Goal: Task Accomplishment & Management: Manage account settings

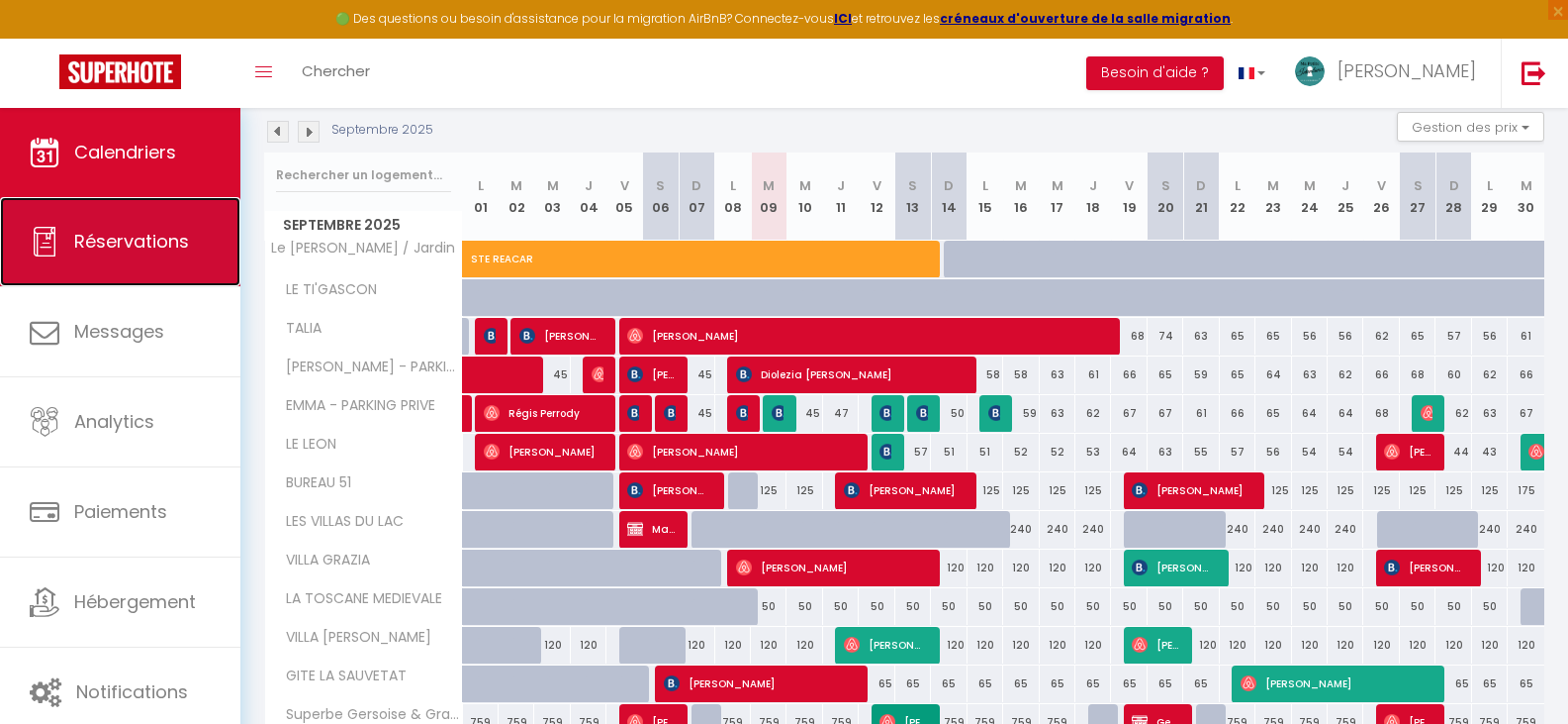
click at [83, 240] on span "Réservations" at bounding box center [131, 240] width 115 height 25
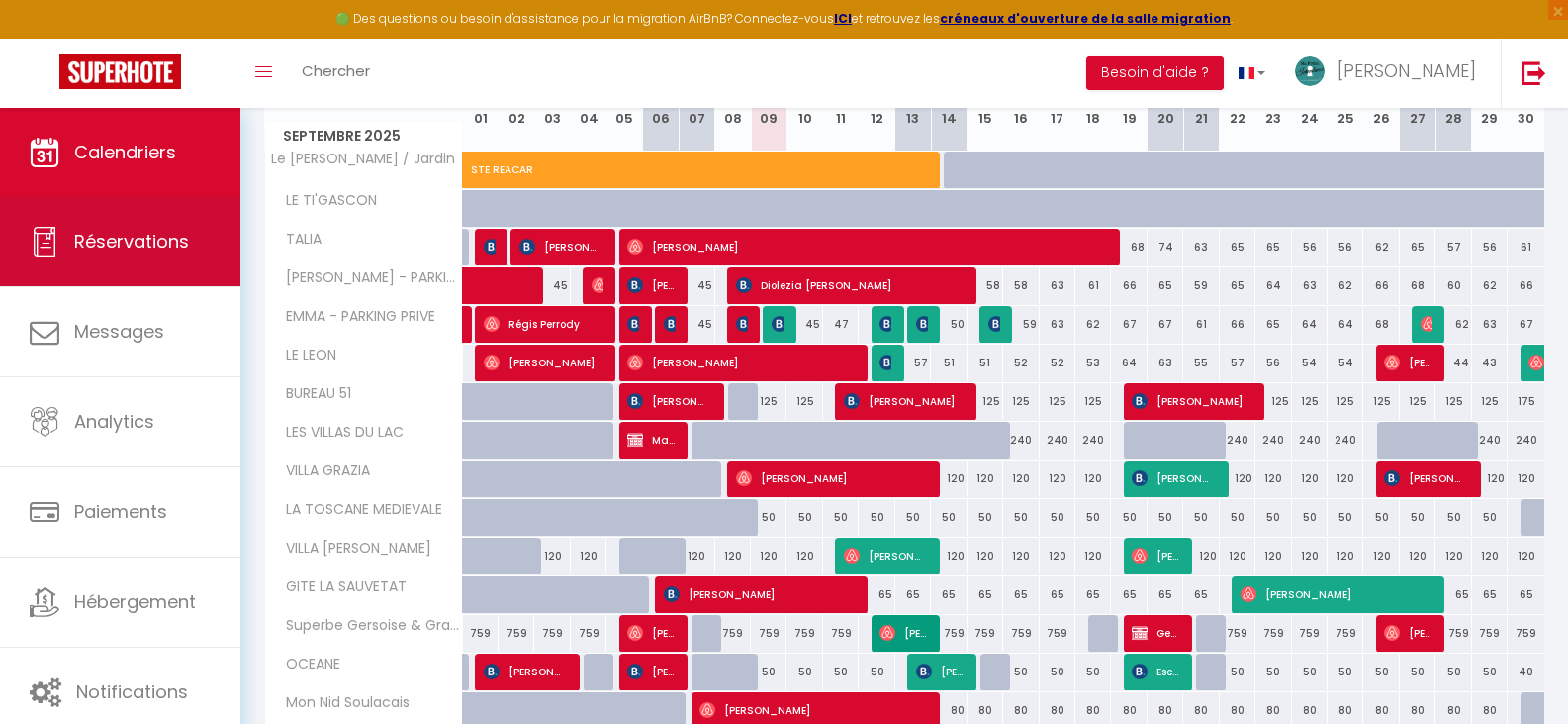
select select "not_cancelled"
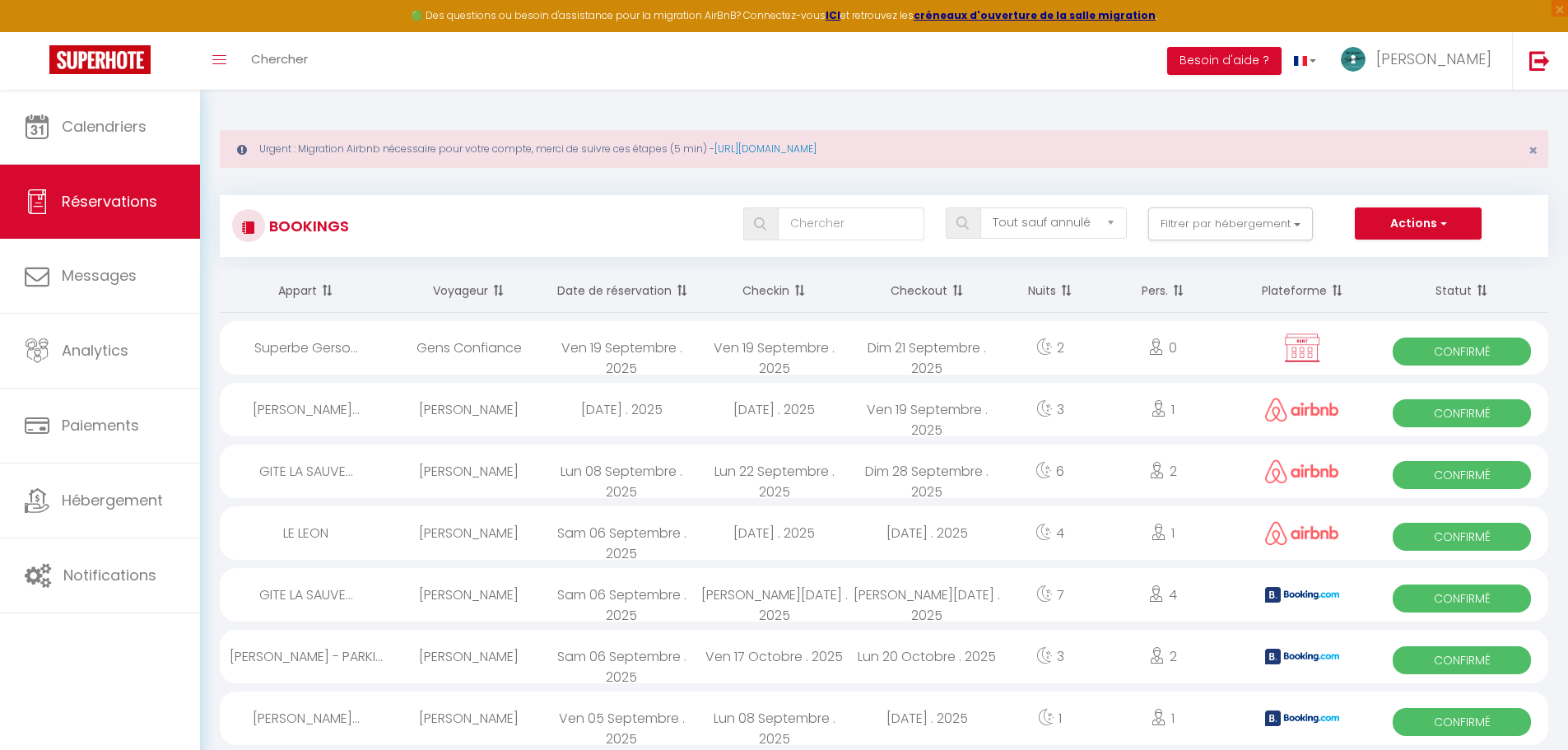
click at [615, 457] on div "Lun 08 Septembre . 2025" at bounding box center [621, 471] width 153 height 54
select select "OK"
select select "0"
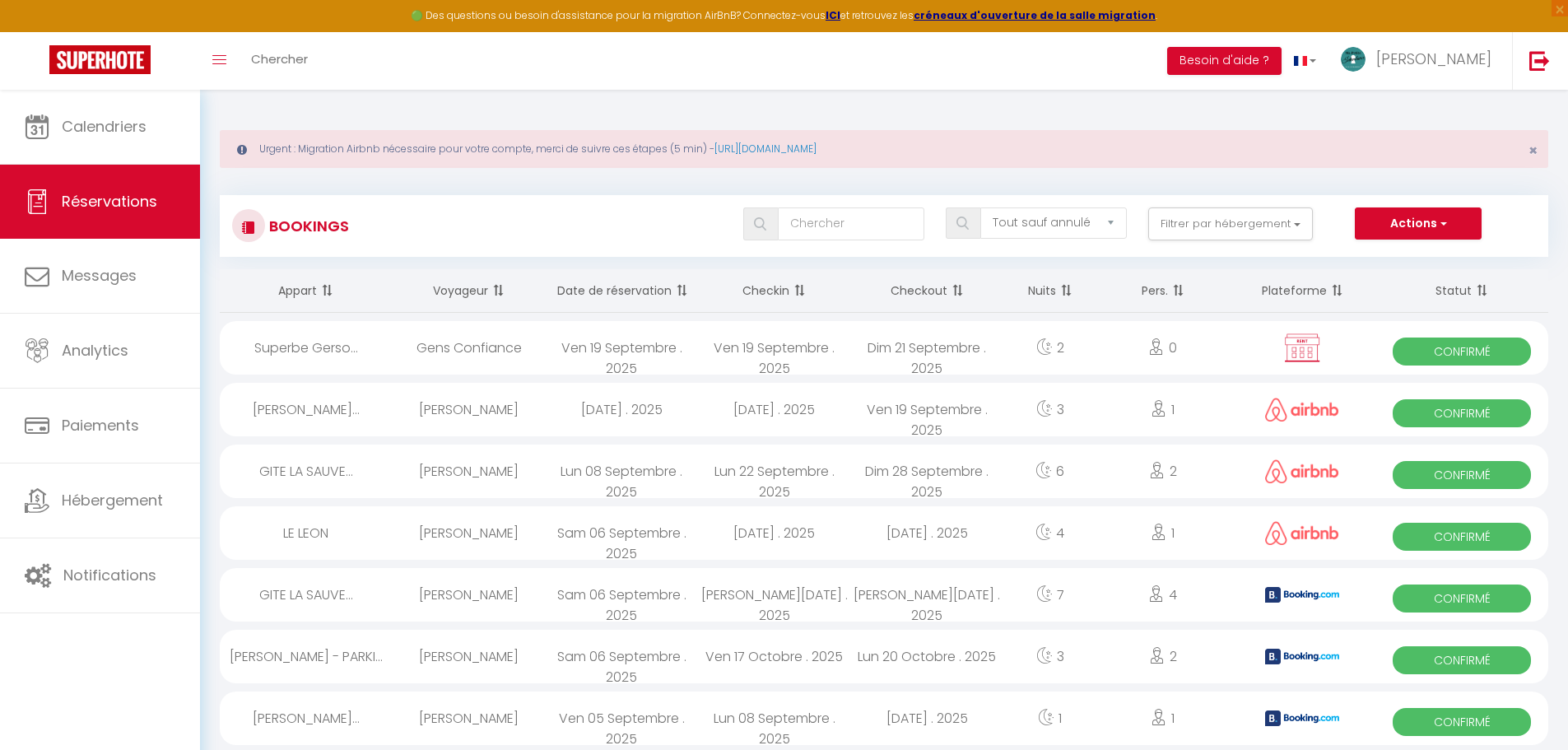
select select "1"
select select
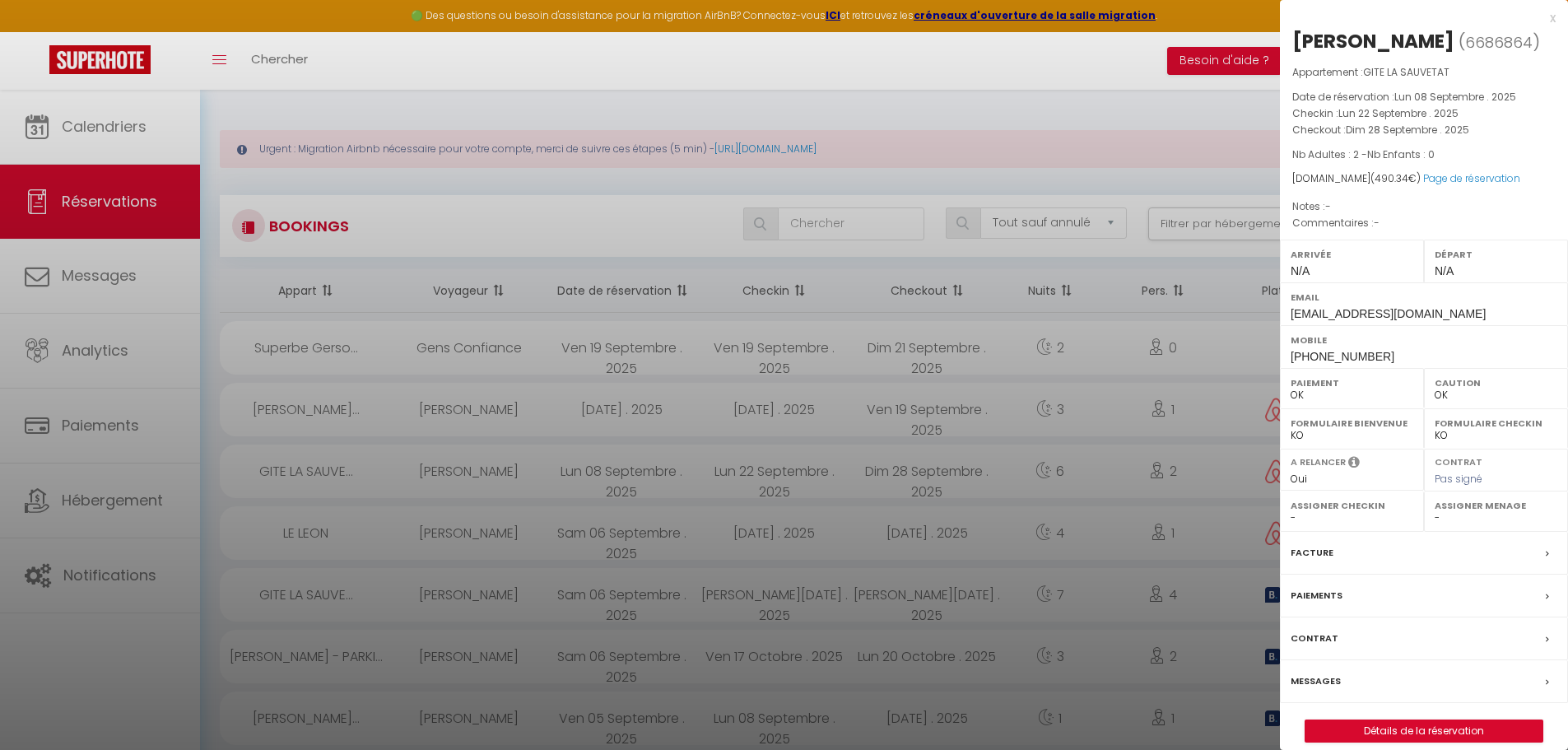
click at [615, 457] on div at bounding box center [784, 375] width 1568 height 750
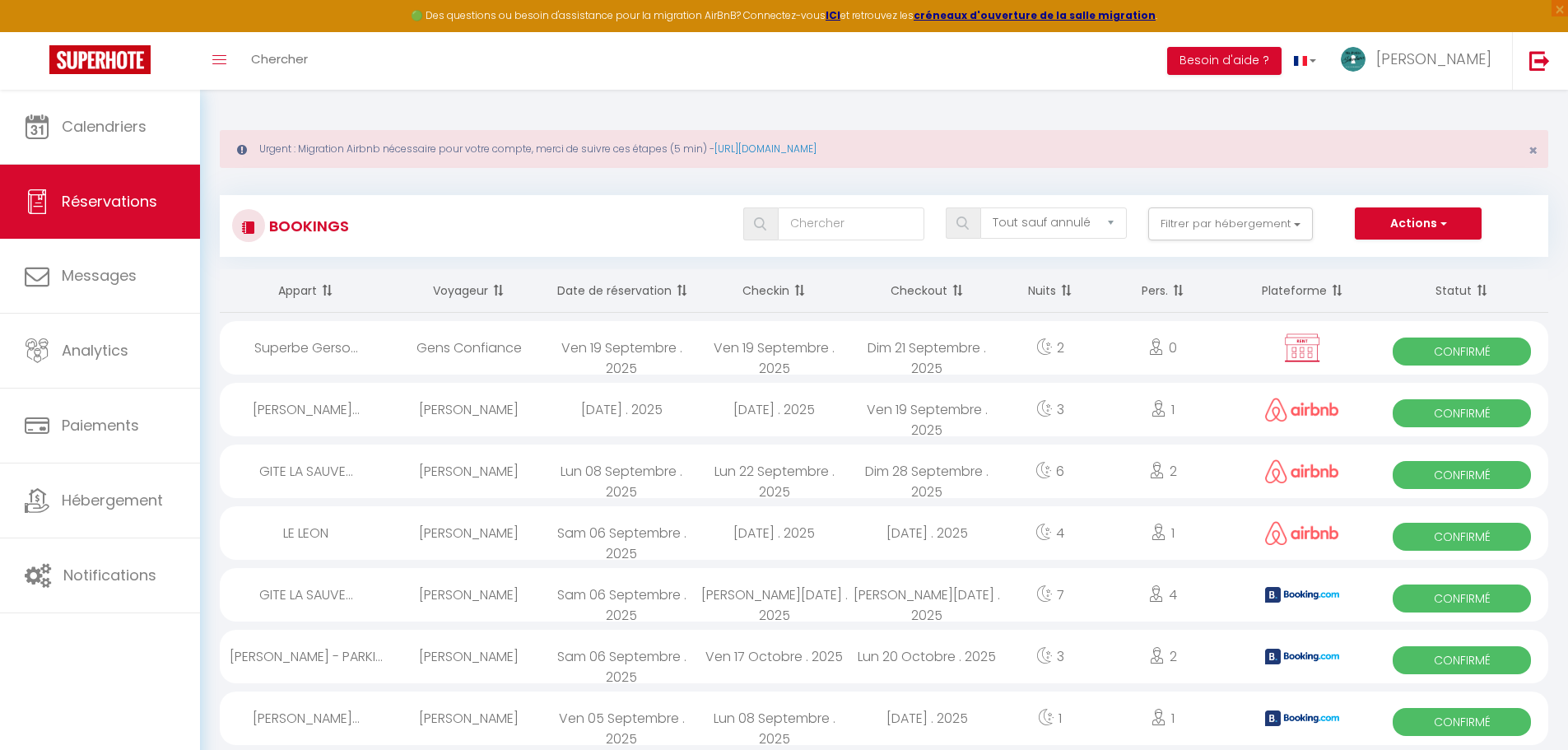
click at [612, 412] on div "Mar 09 Septembre . 2025" at bounding box center [621, 410] width 153 height 54
select select "36536"
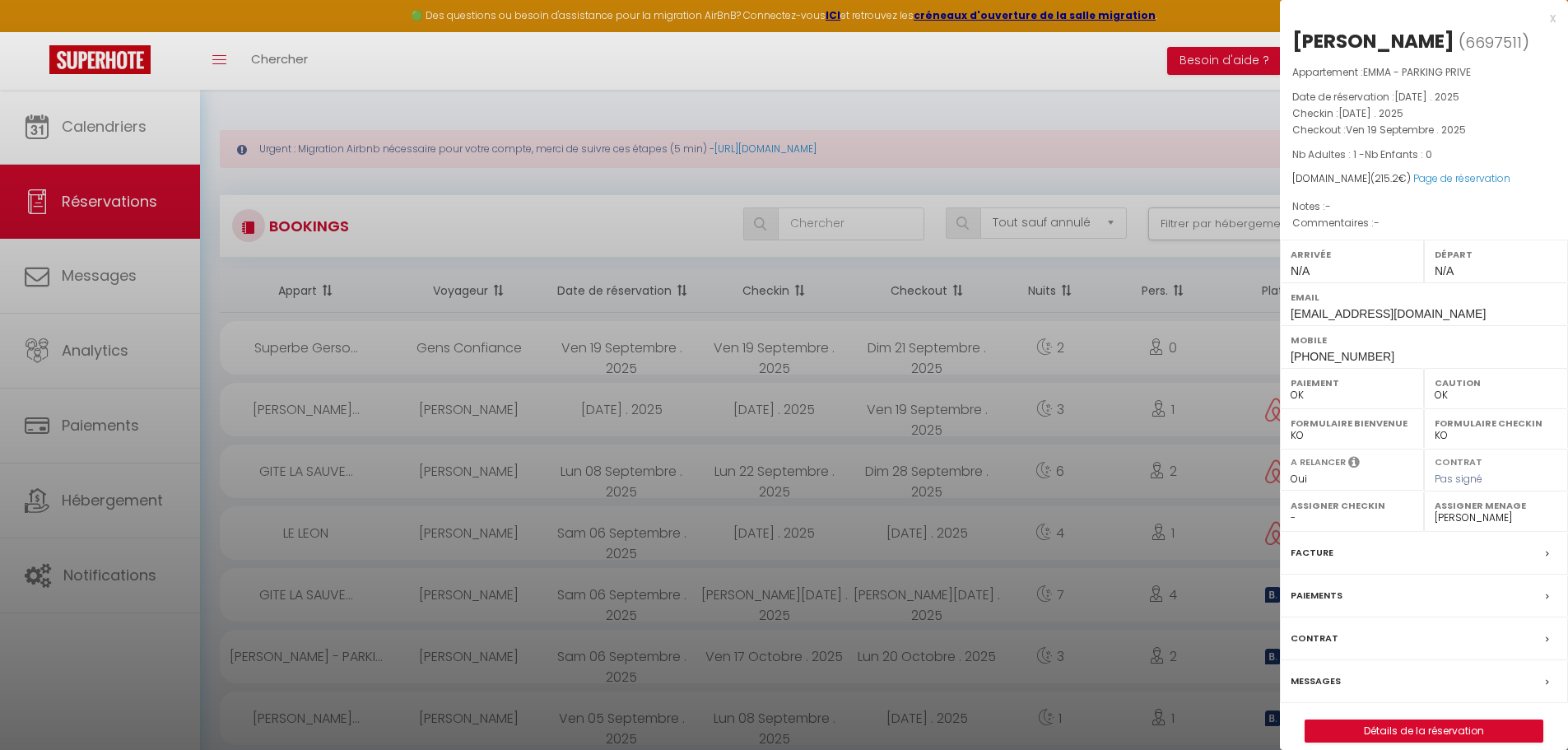
click at [1303, 601] on label "Messages" at bounding box center [1316, 681] width 51 height 17
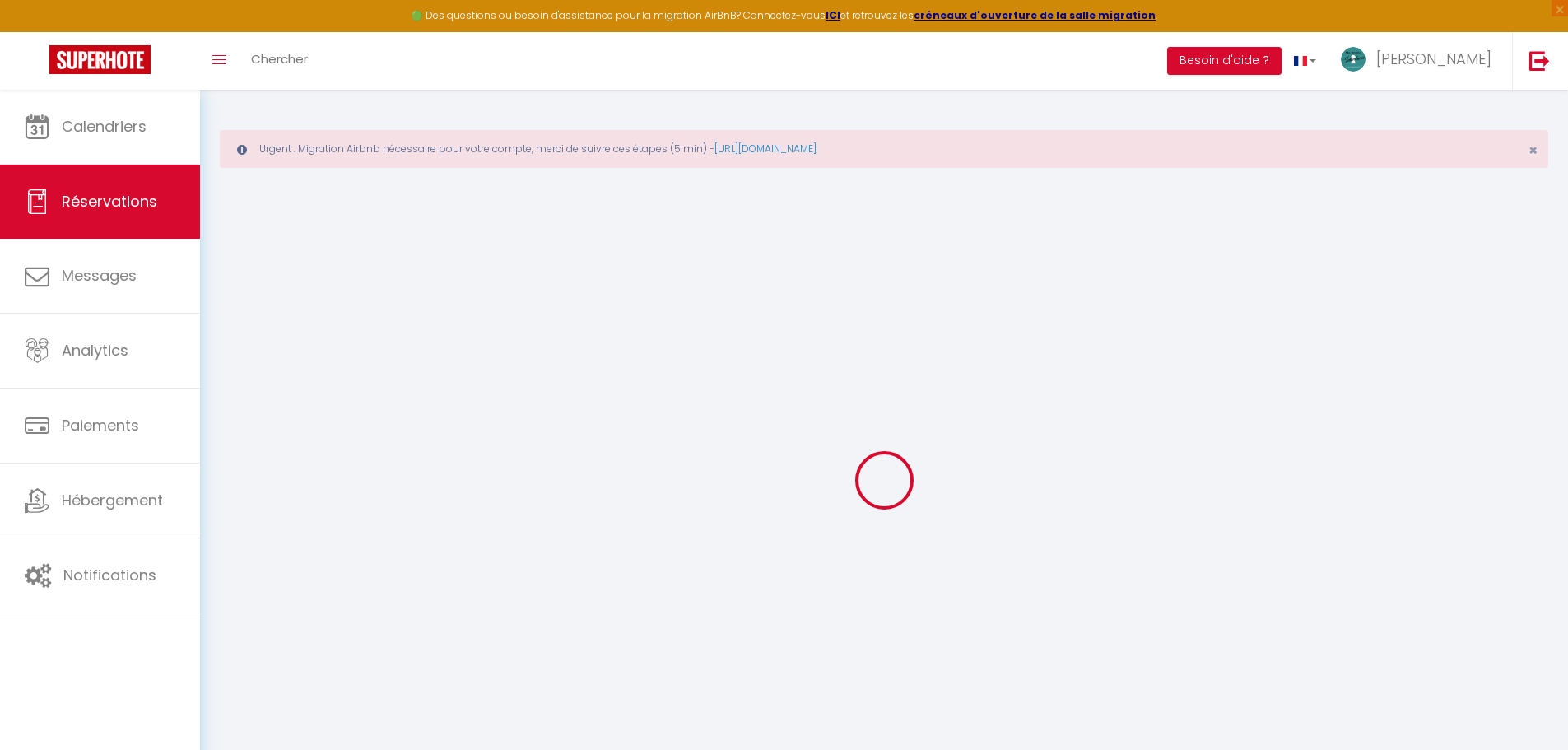
select select
checkbox input "false"
select select
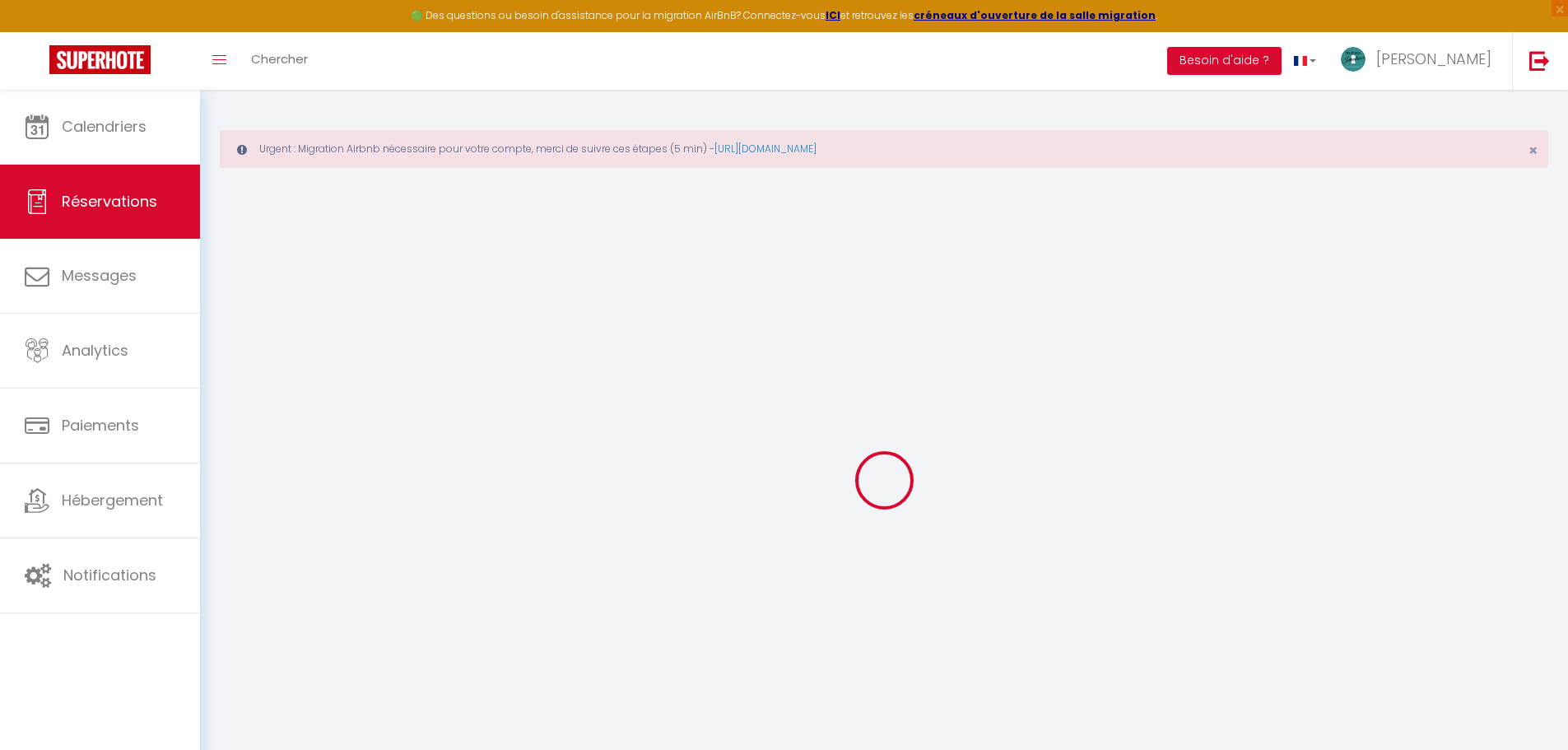
select select
checkbox input "false"
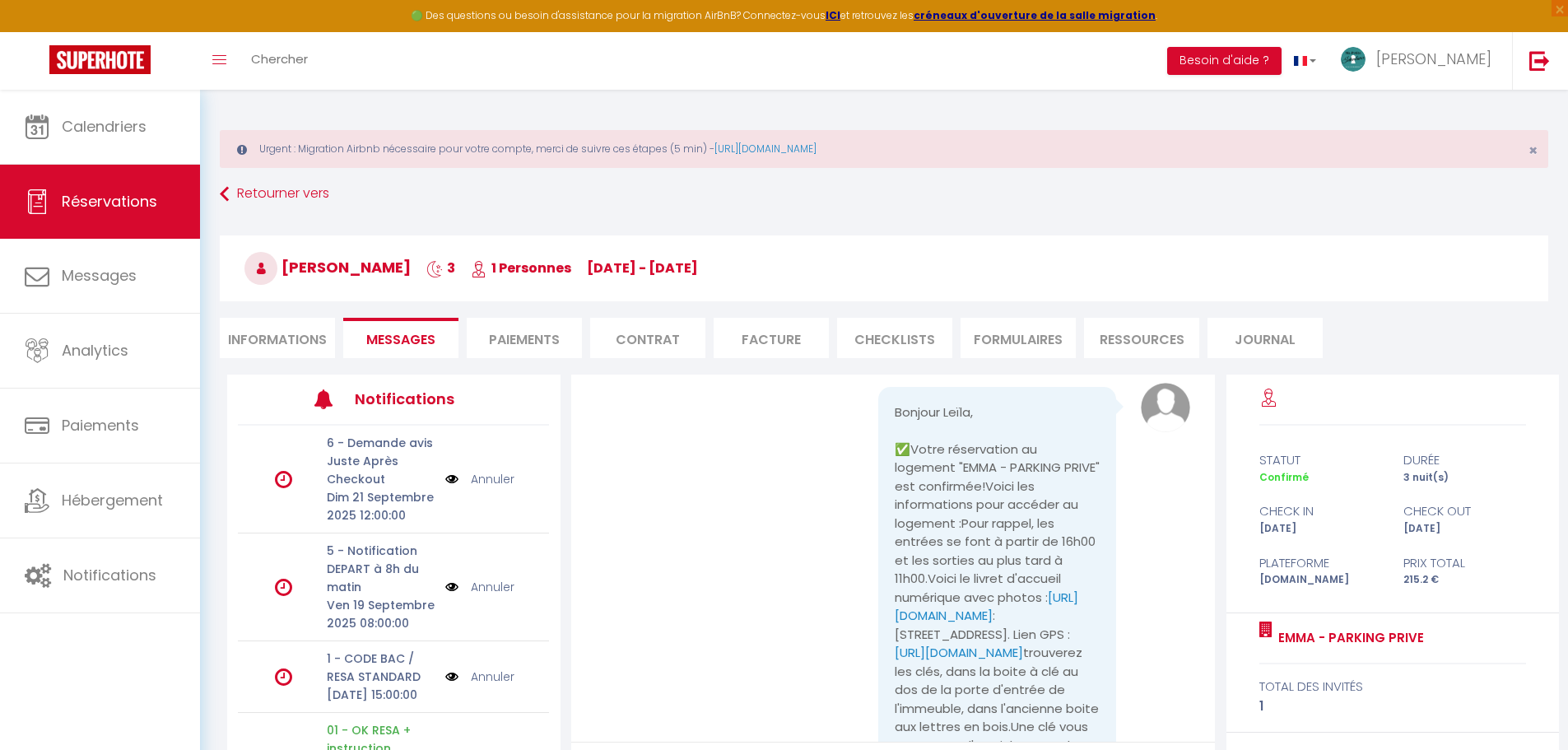
scroll to position [1395, 0]
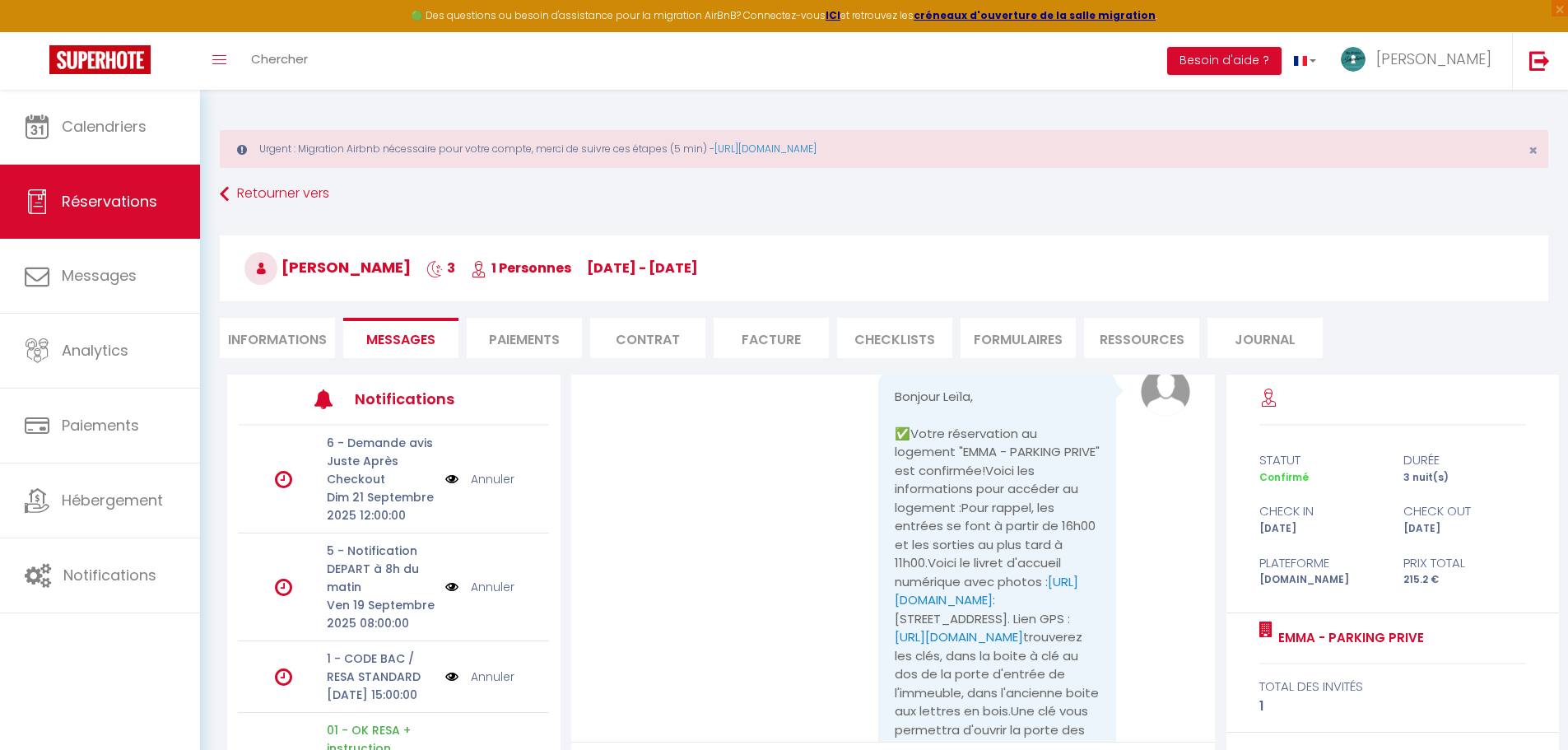
drag, startPoint x: 887, startPoint y: 390, endPoint x: 990, endPoint y: 479, distance: 136.1
copy pre "Bonjour Leïla, ✅Votre réservation au logement "EMMA - PARKING PRIVE" est confir…"
click at [542, 59] on div "Toggle menubar Chercher BUTTON Besoin d'aide ? Stephanie Paramètres Équipe" at bounding box center [837, 61] width 1436 height 57
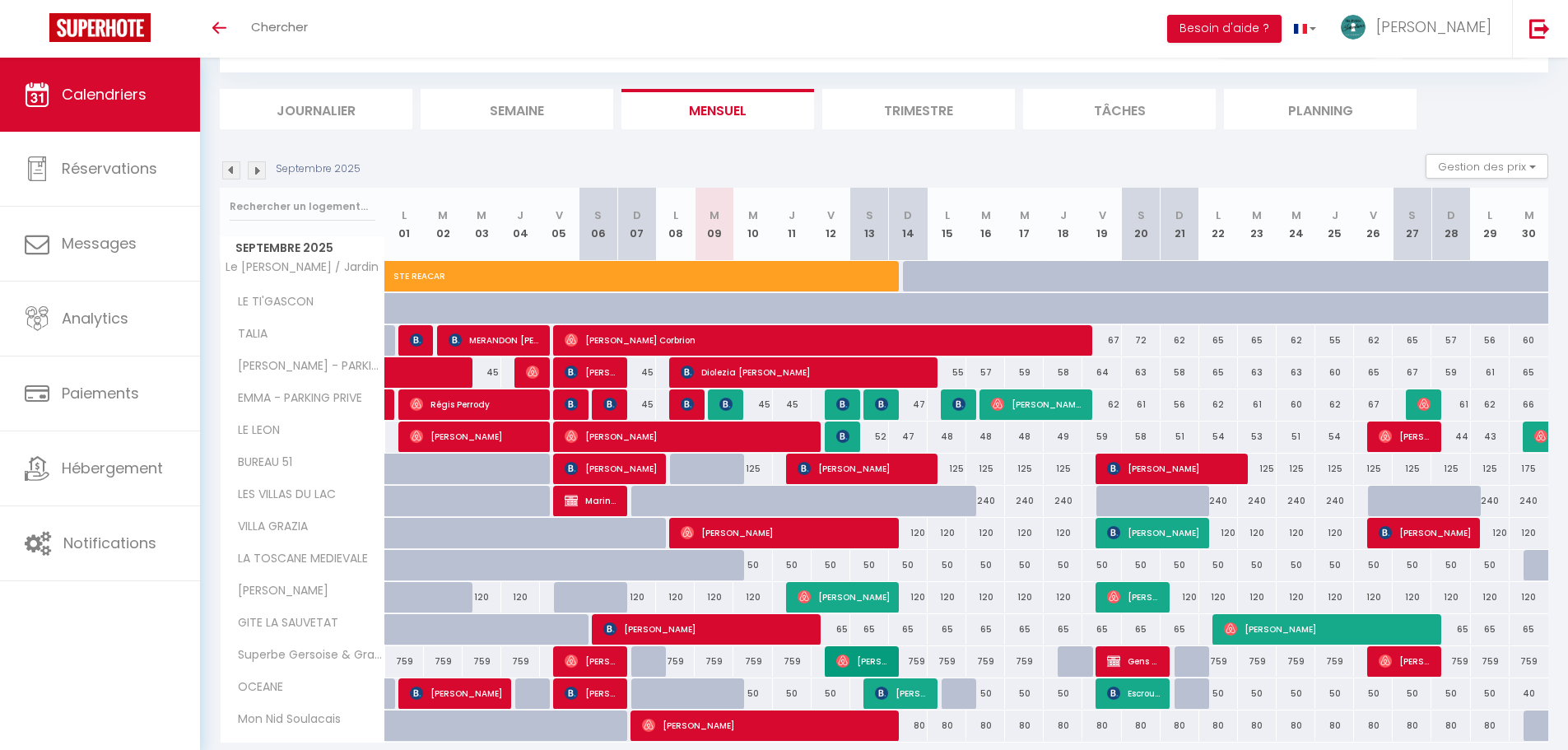
scroll to position [144, 0]
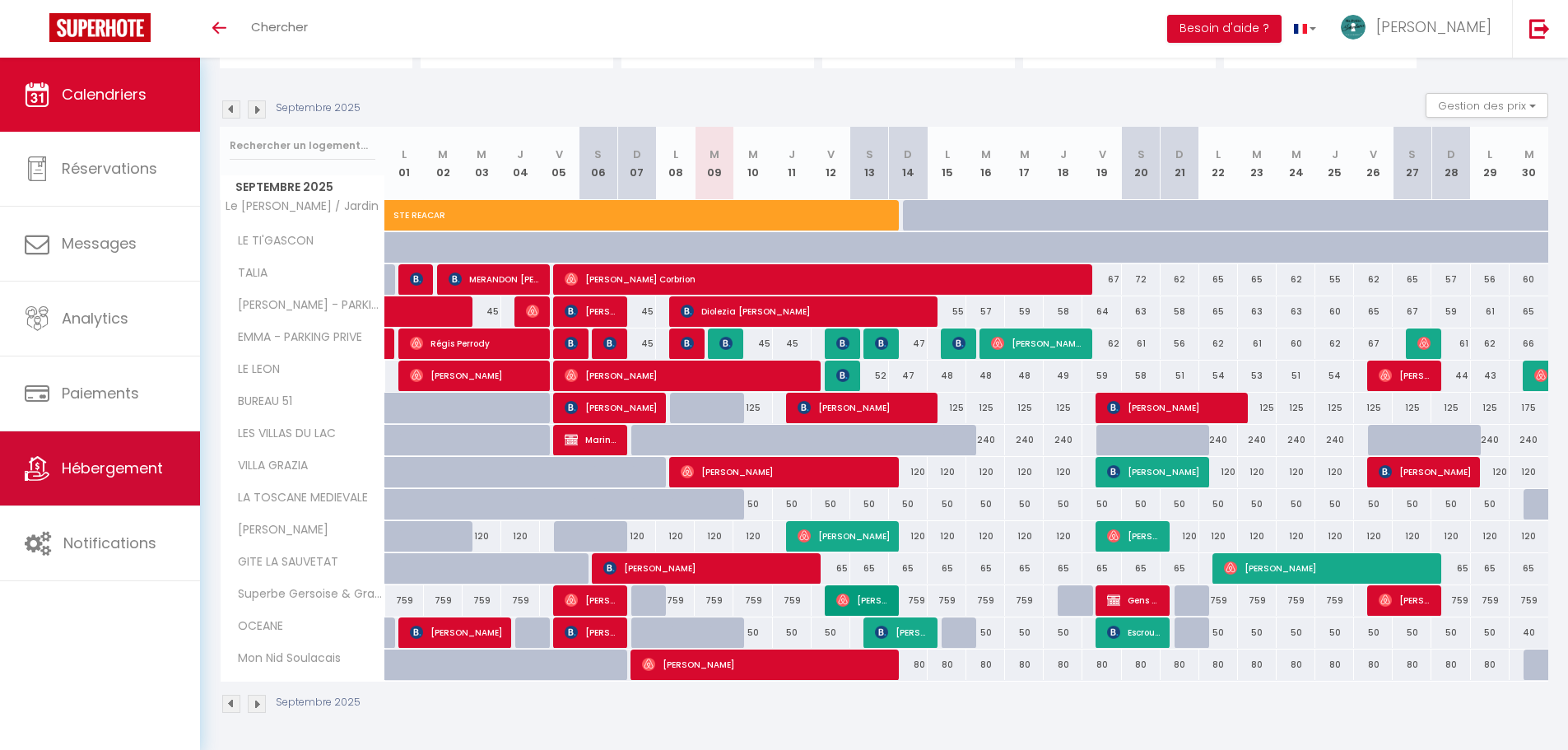
click at [93, 465] on span "Hébergement" at bounding box center [112, 468] width 101 height 21
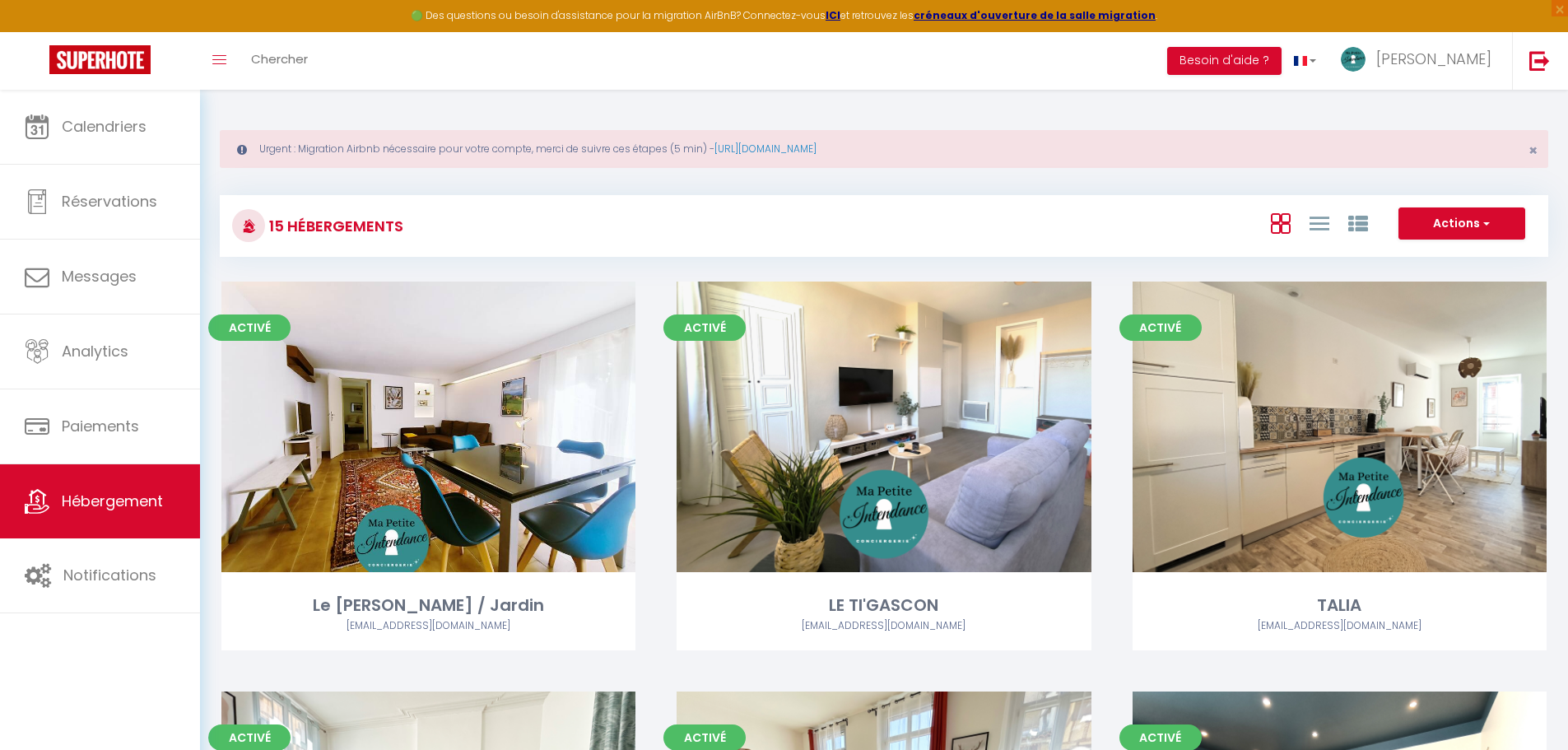
click at [1331, 226] on div at bounding box center [1319, 223] width 114 height 32
click at [1322, 224] on icon at bounding box center [1319, 223] width 20 height 21
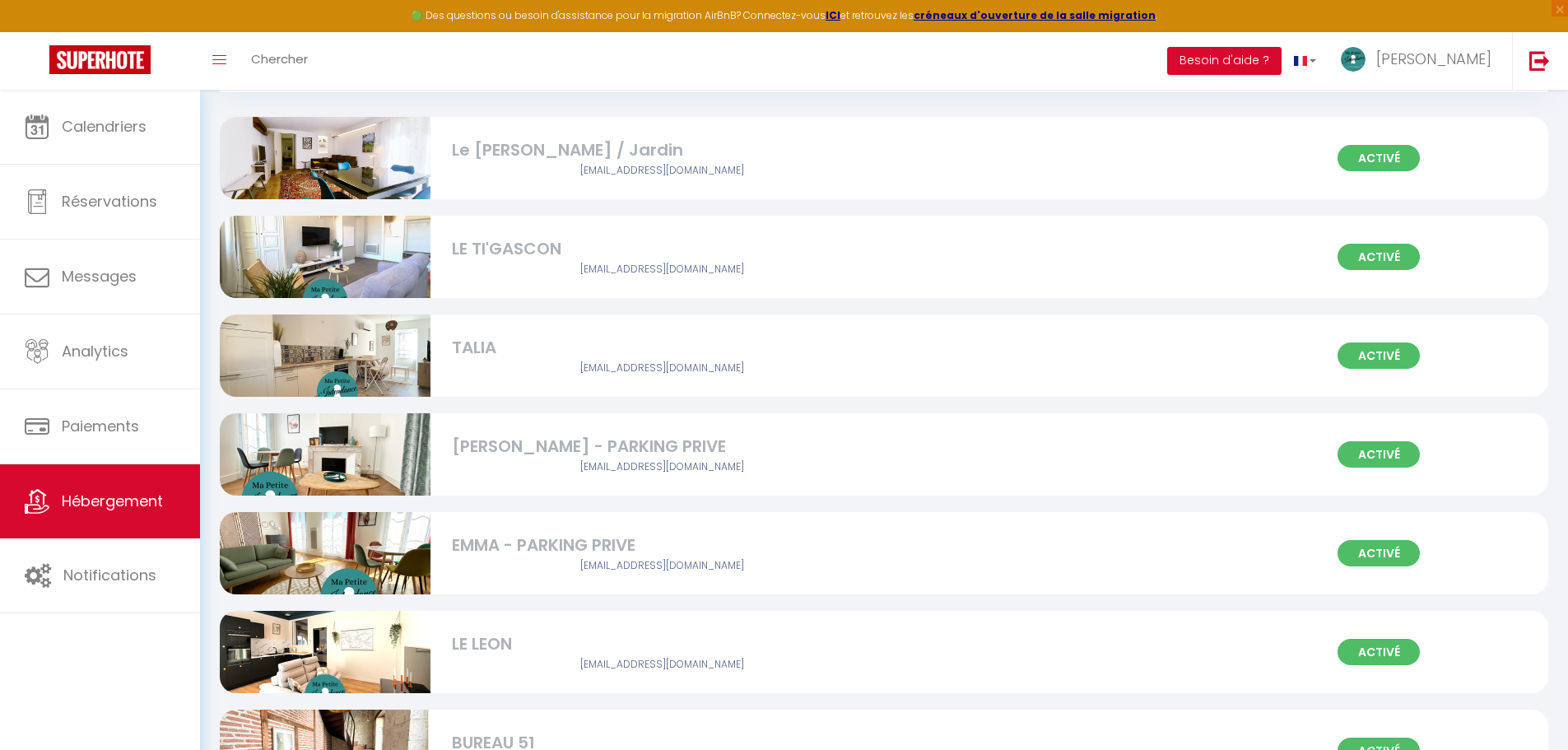
scroll to position [247, 0]
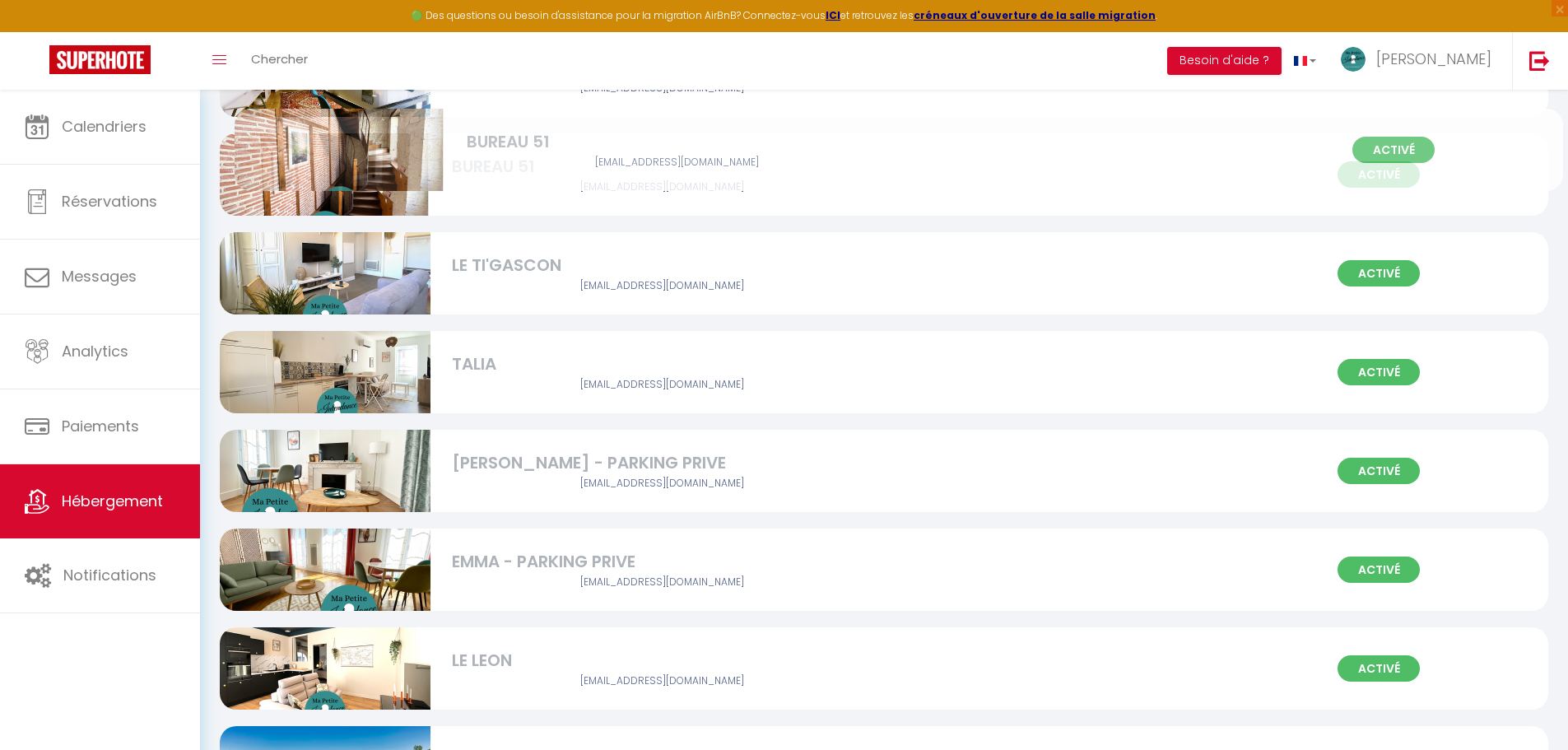
drag, startPoint x: 522, startPoint y: 655, endPoint x: 536, endPoint y: 137, distance: 518.2
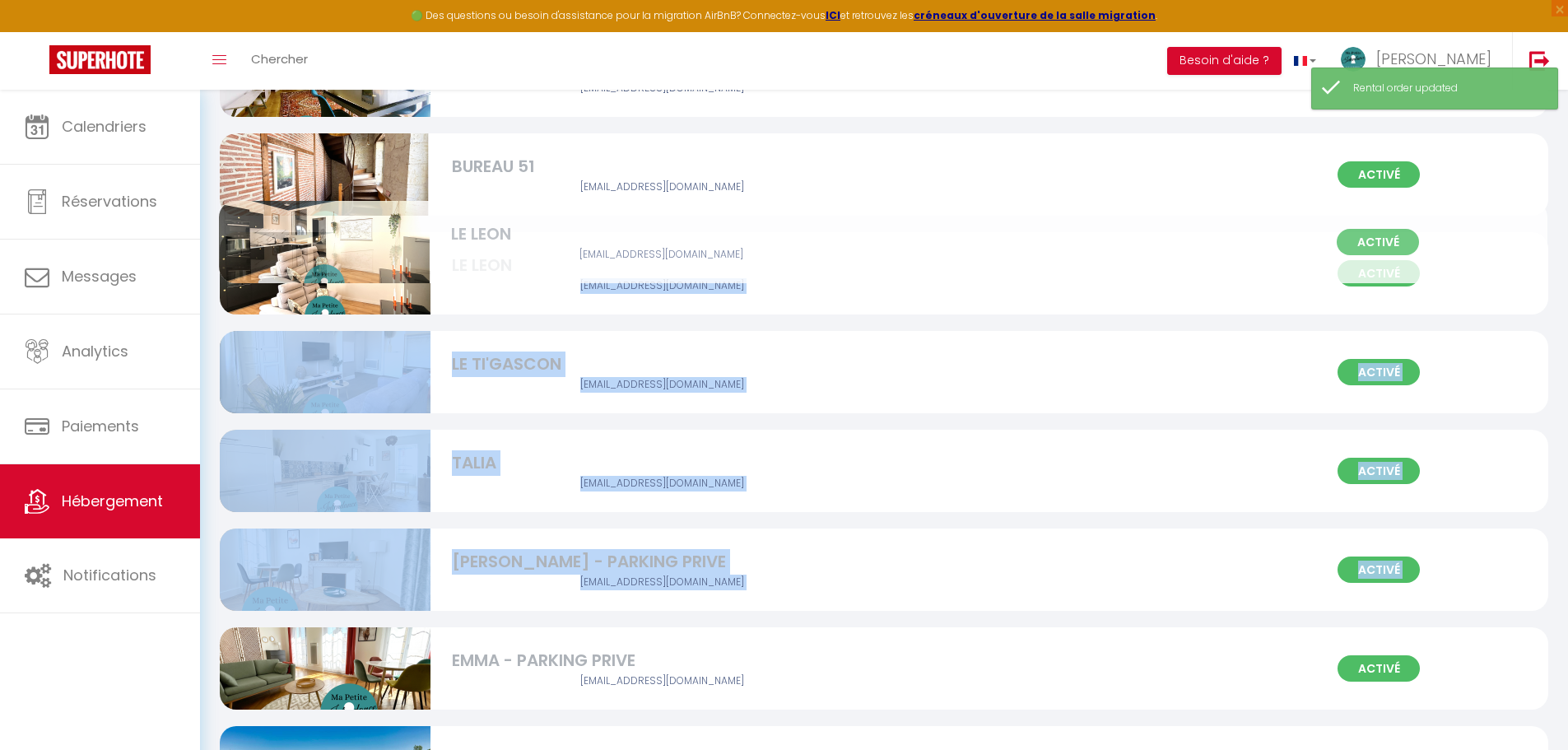
drag, startPoint x: 523, startPoint y: 662, endPoint x: 522, endPoint y: 236, distance: 426.0
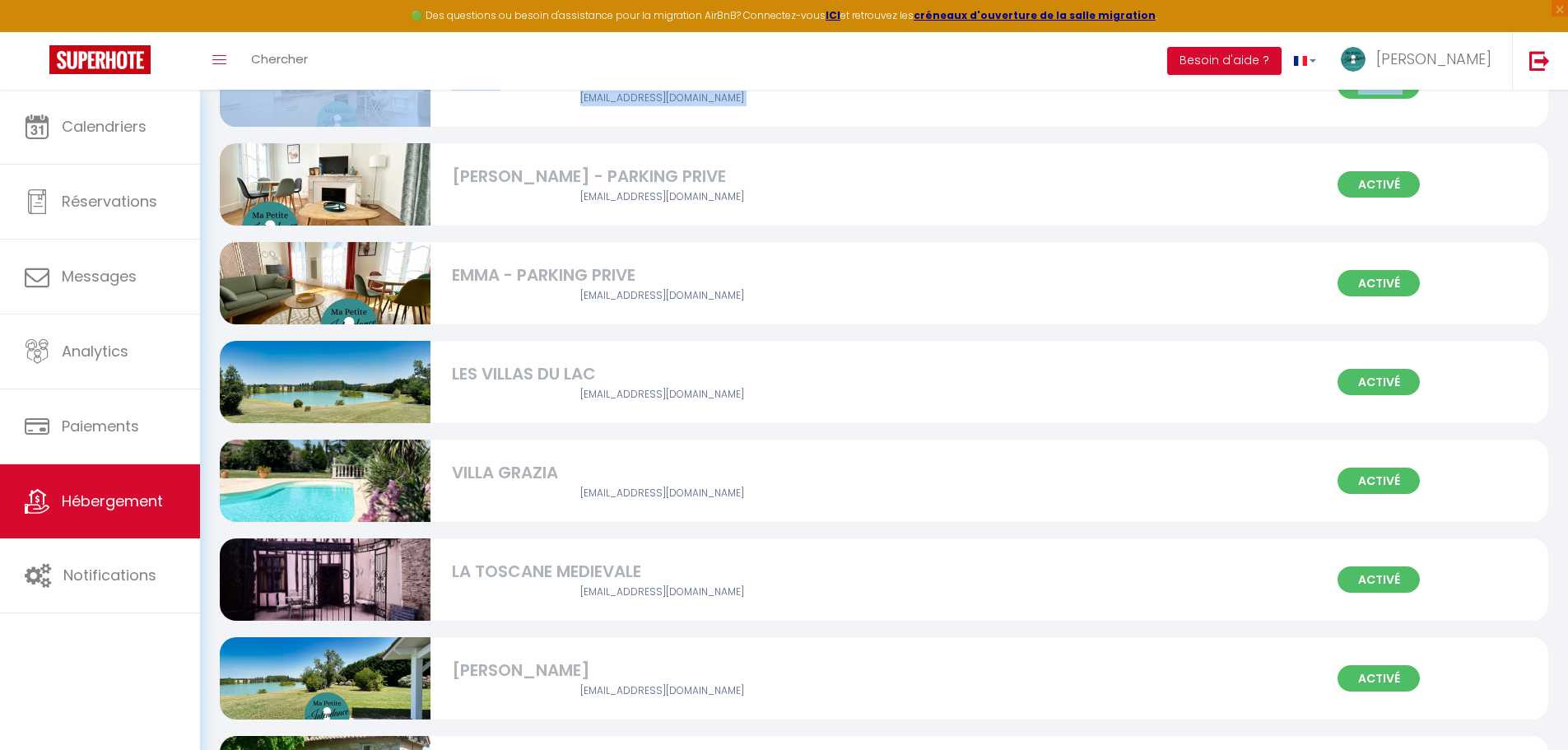
scroll to position [659, 0]
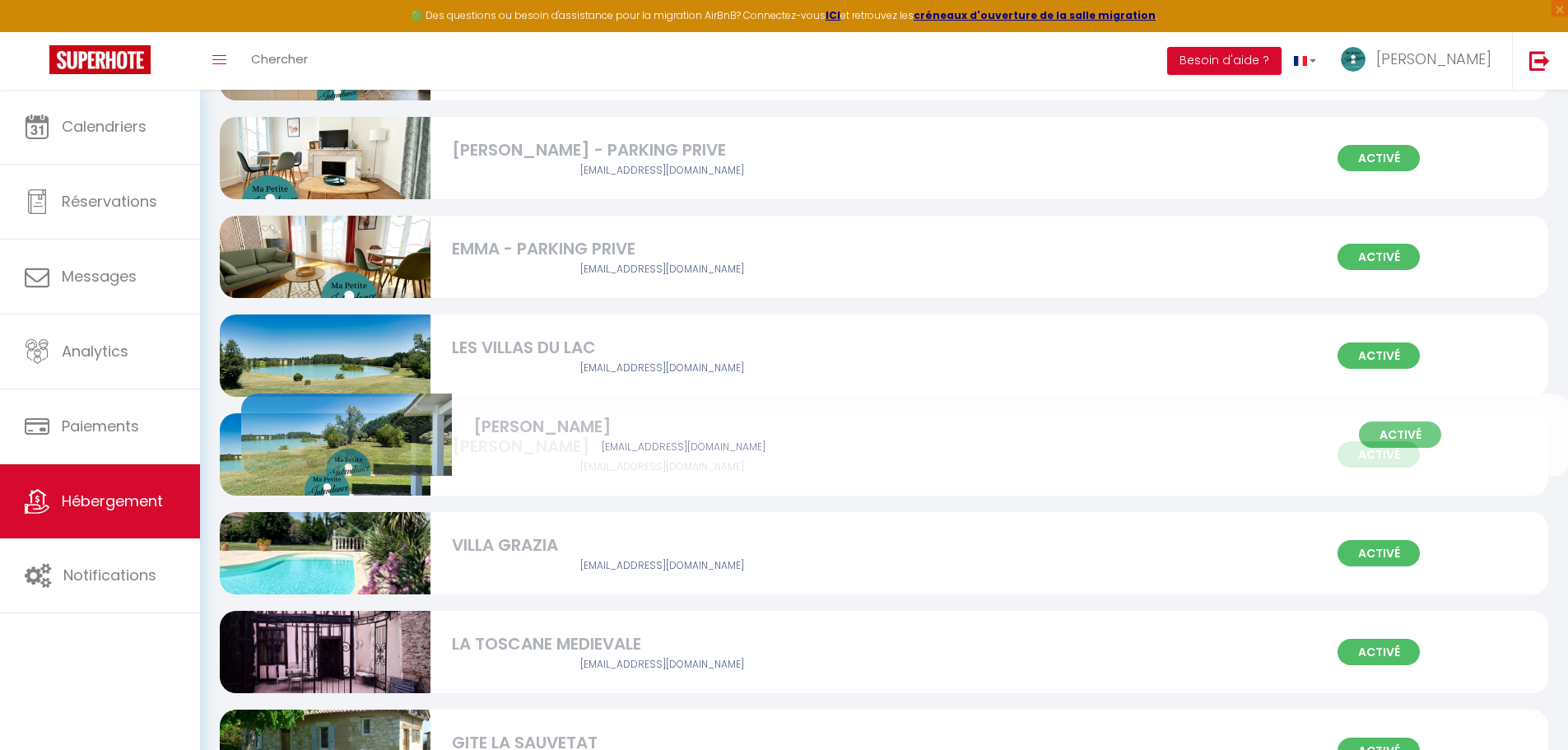
drag, startPoint x: 571, startPoint y: 649, endPoint x: 593, endPoint y: 431, distance: 219.1
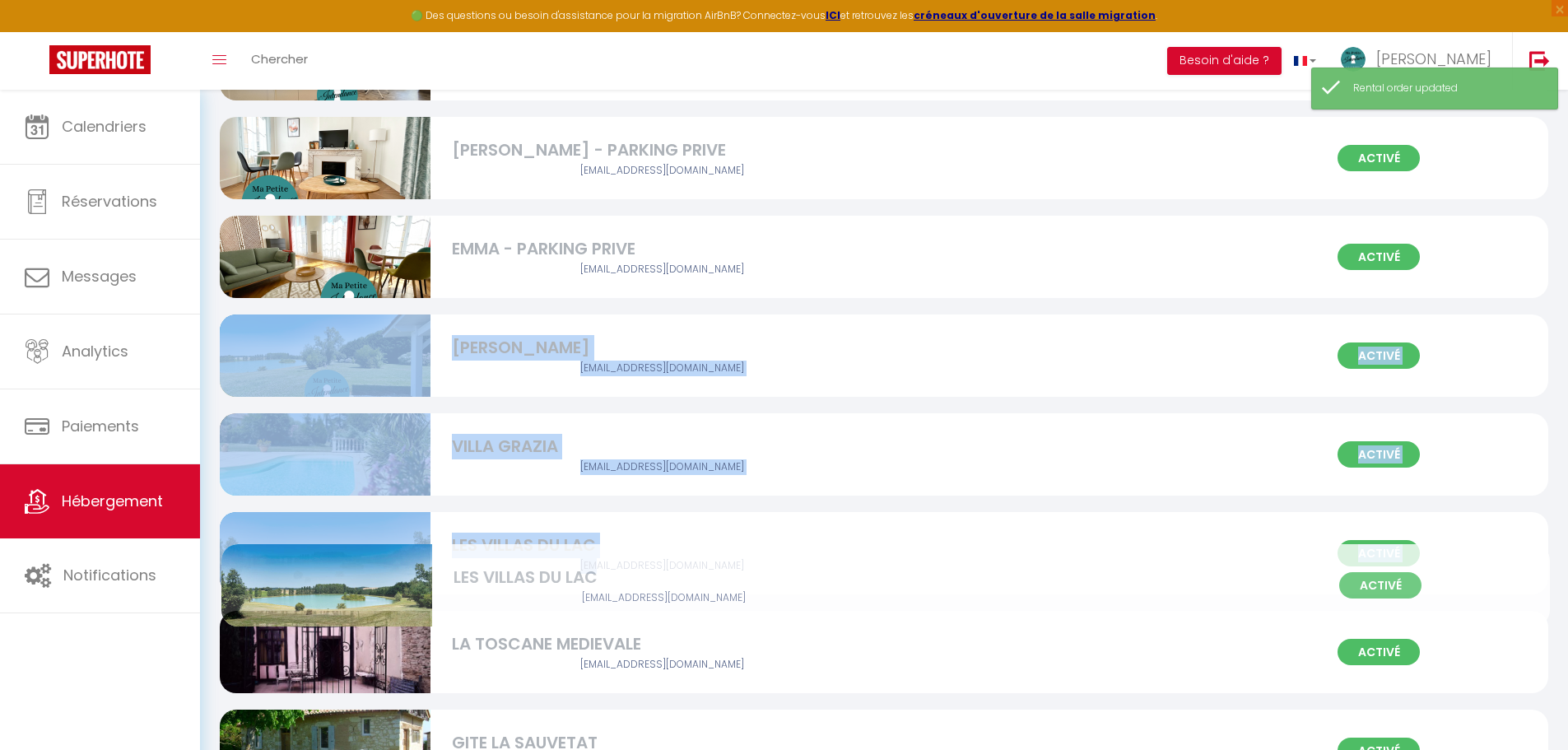
drag, startPoint x: 593, startPoint y: 370, endPoint x: 594, endPoint y: 592, distance: 222.0
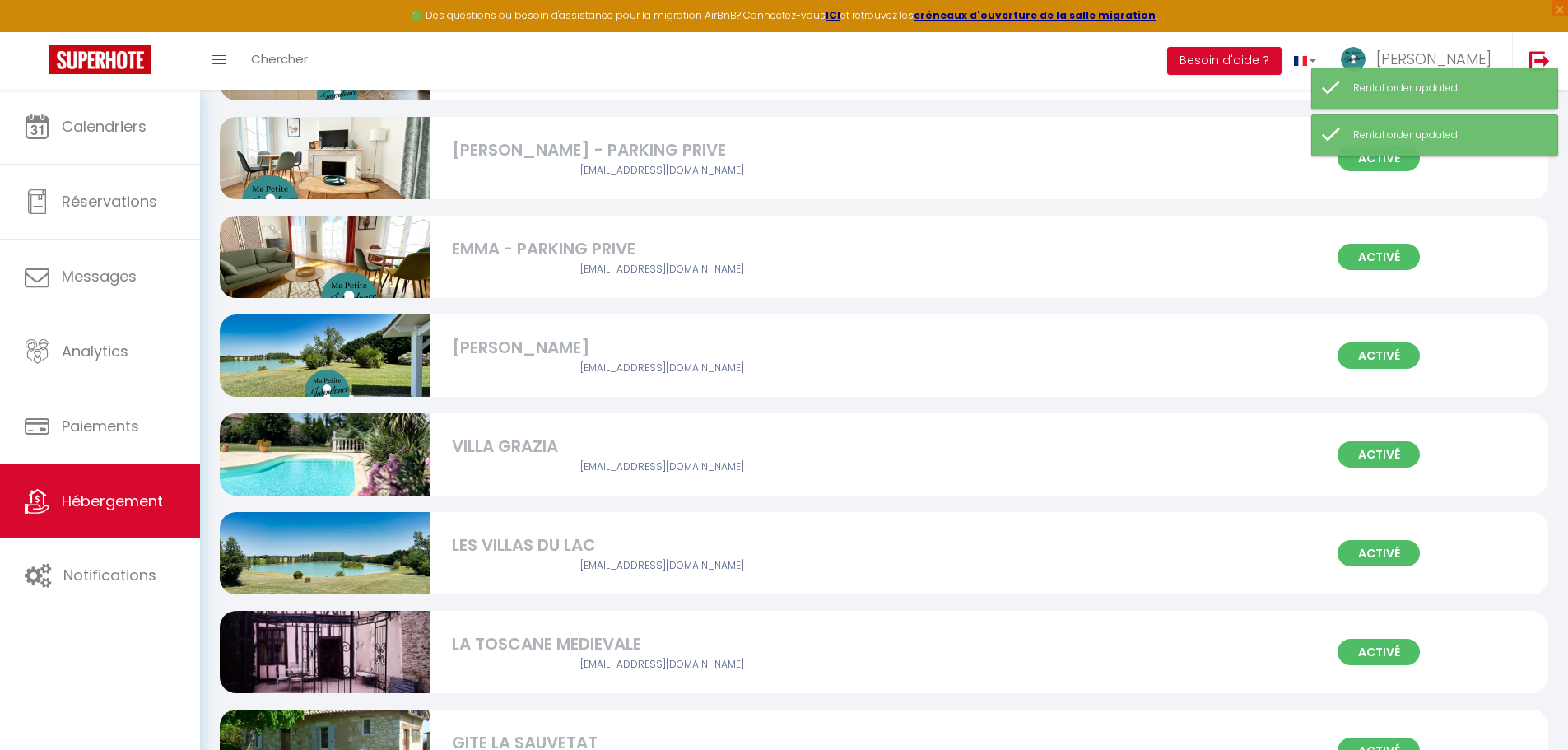
click at [596, 379] on div "Activé [PERSON_NAME] [EMAIL_ADDRESS][DOMAIN_NAME]" at bounding box center [884, 355] width 1328 height 82
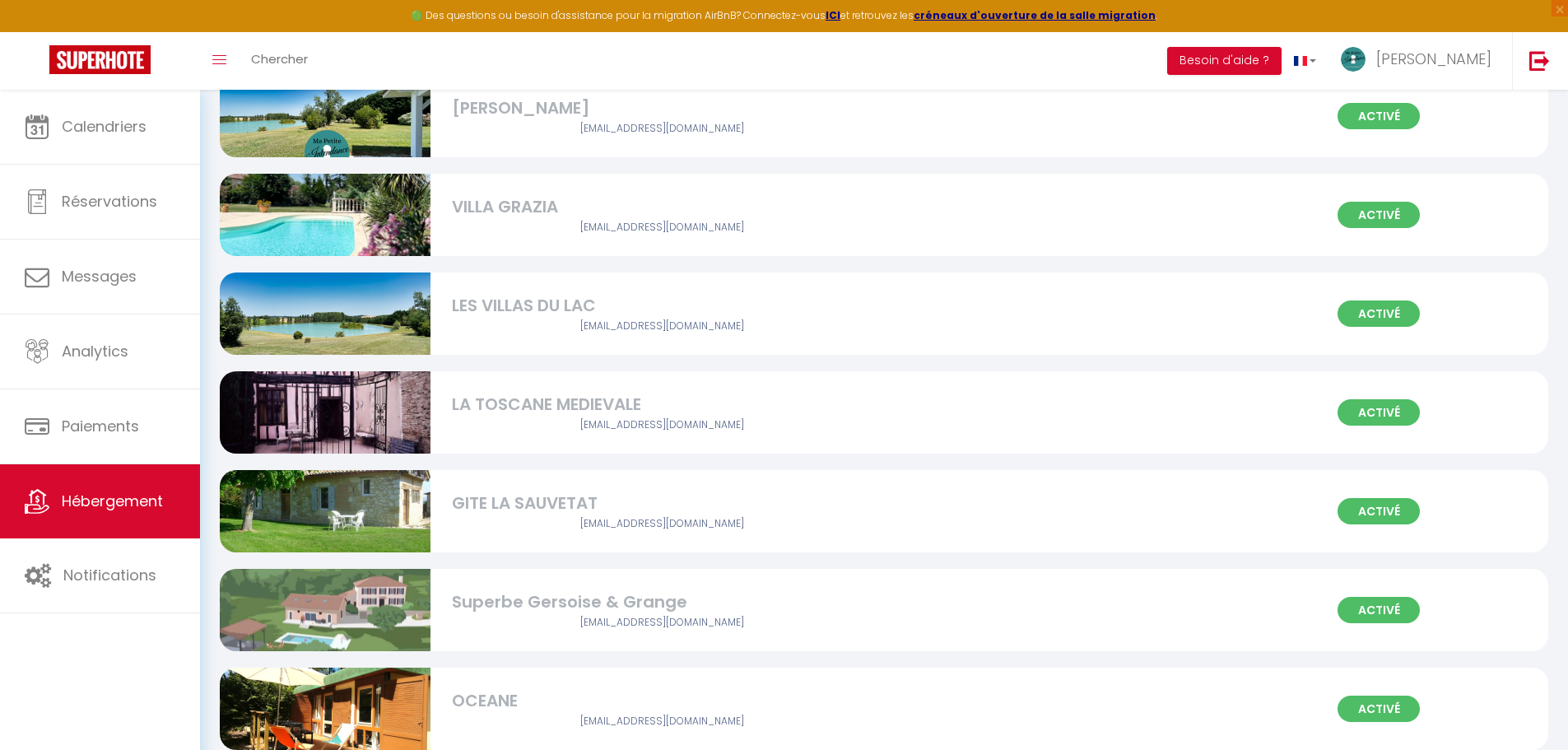
scroll to position [869, 0]
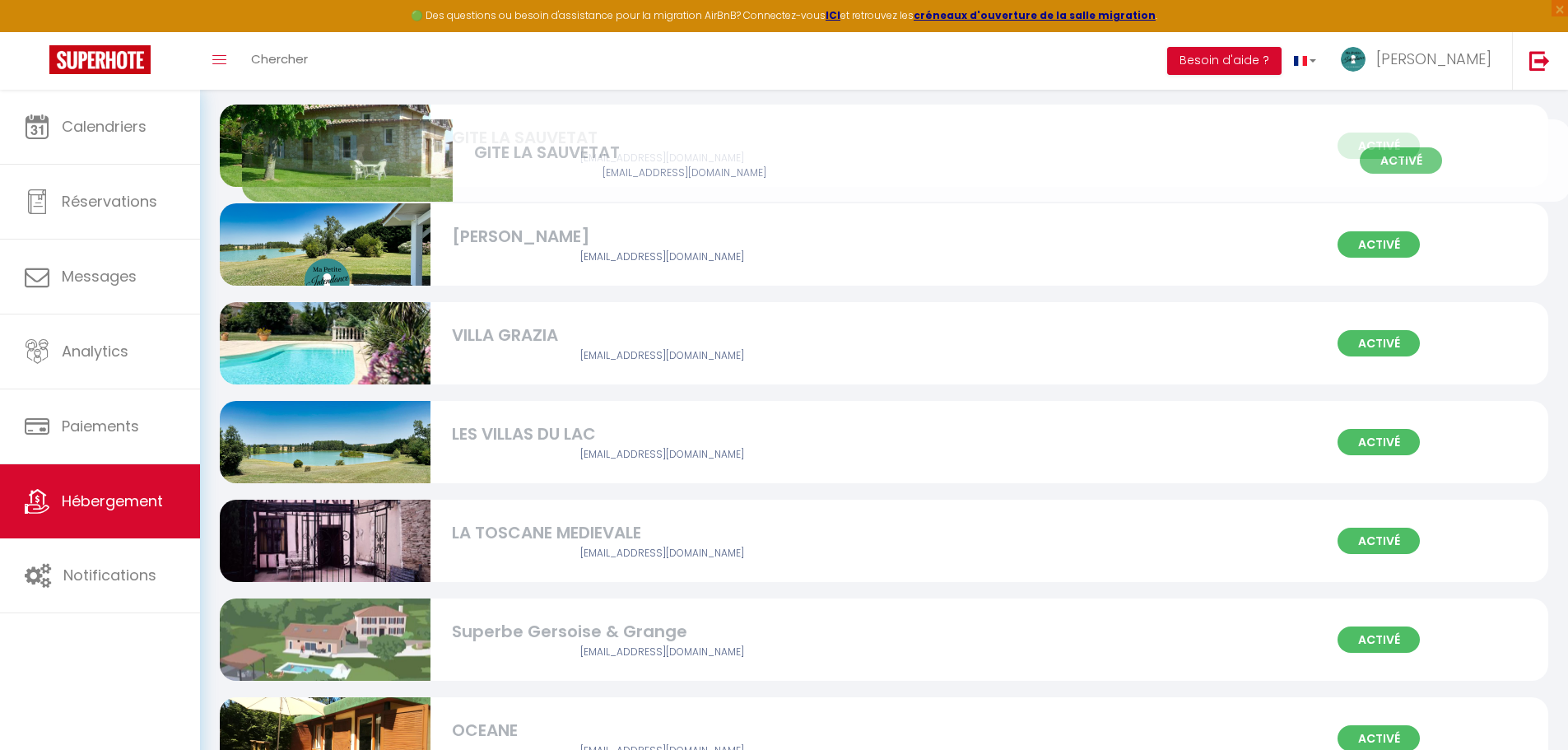
drag, startPoint x: 509, startPoint y: 523, endPoint x: 532, endPoint y: 143, distance: 380.7
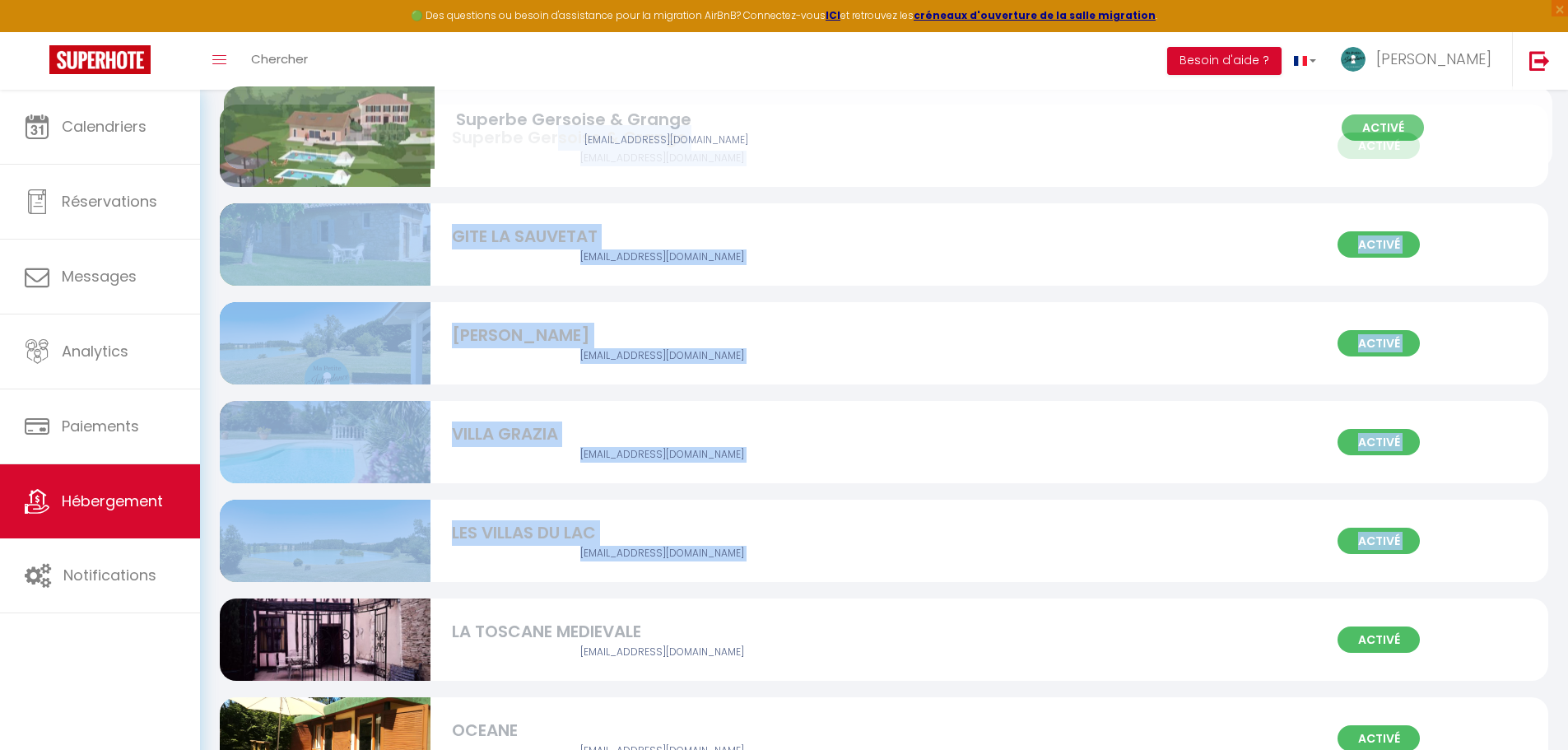
drag, startPoint x: 556, startPoint y: 653, endPoint x: 560, endPoint y: 143, distance: 510.0
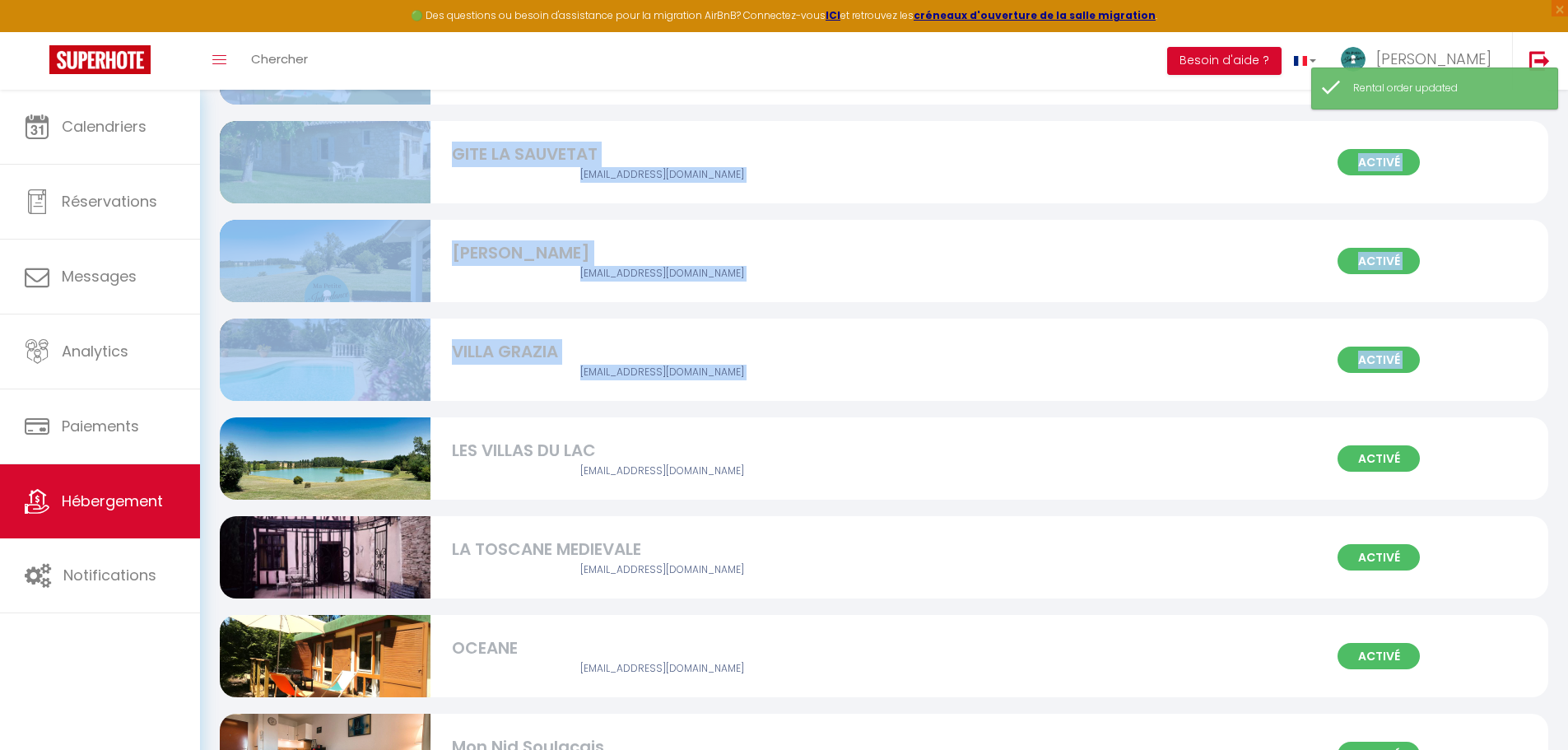
scroll to position [1034, 0]
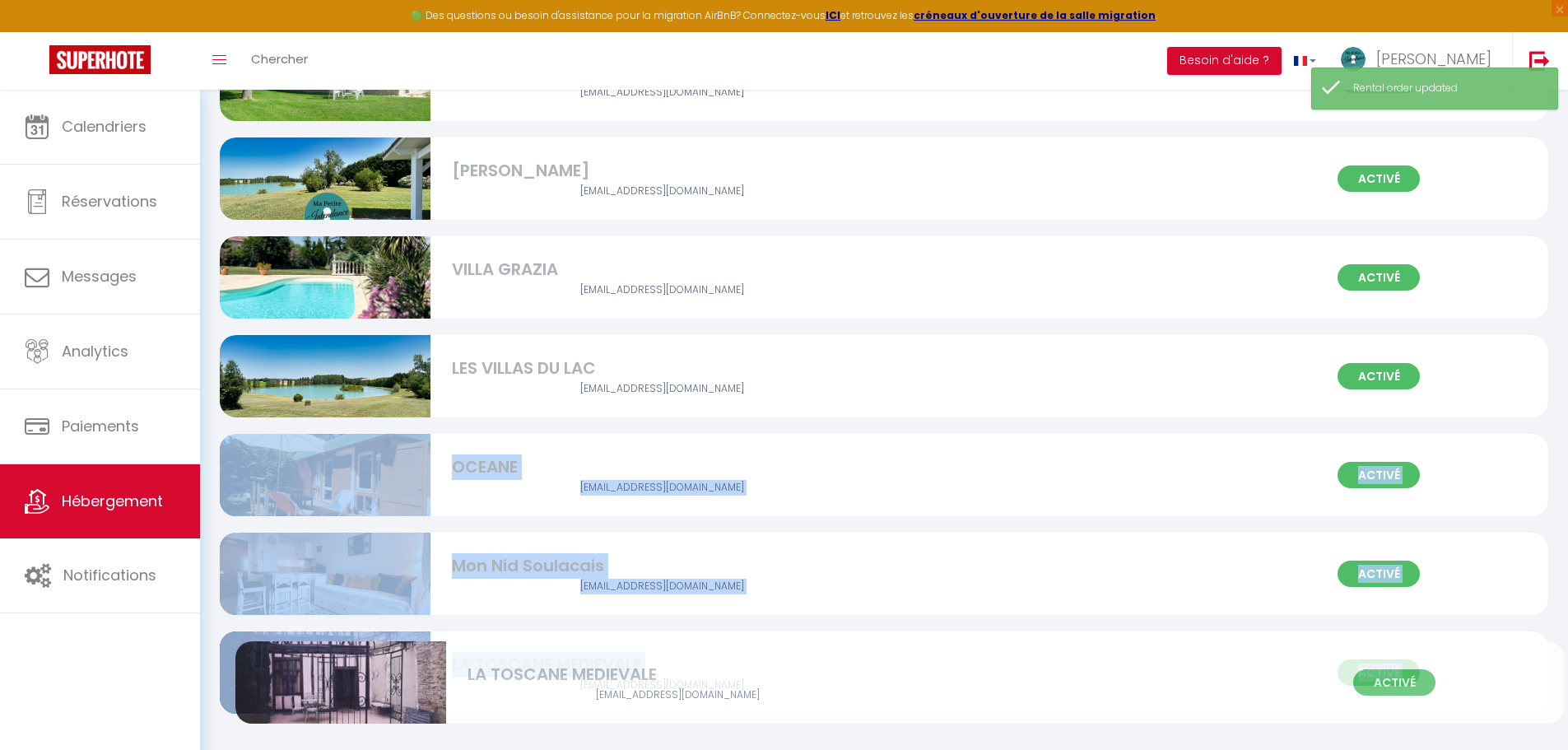
drag, startPoint x: 541, startPoint y: 474, endPoint x: 556, endPoint y: 679, distance: 205.5
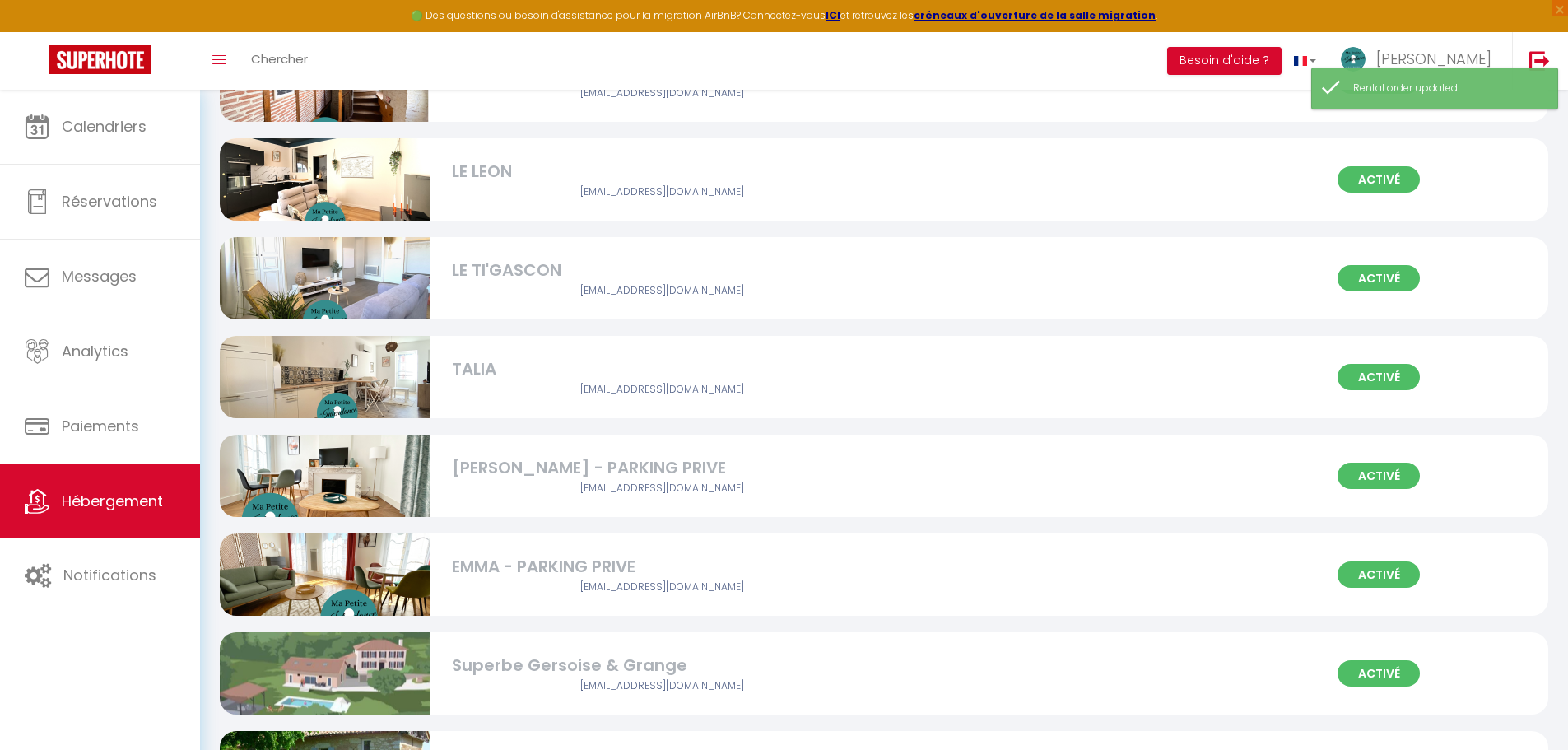
scroll to position [128, 0]
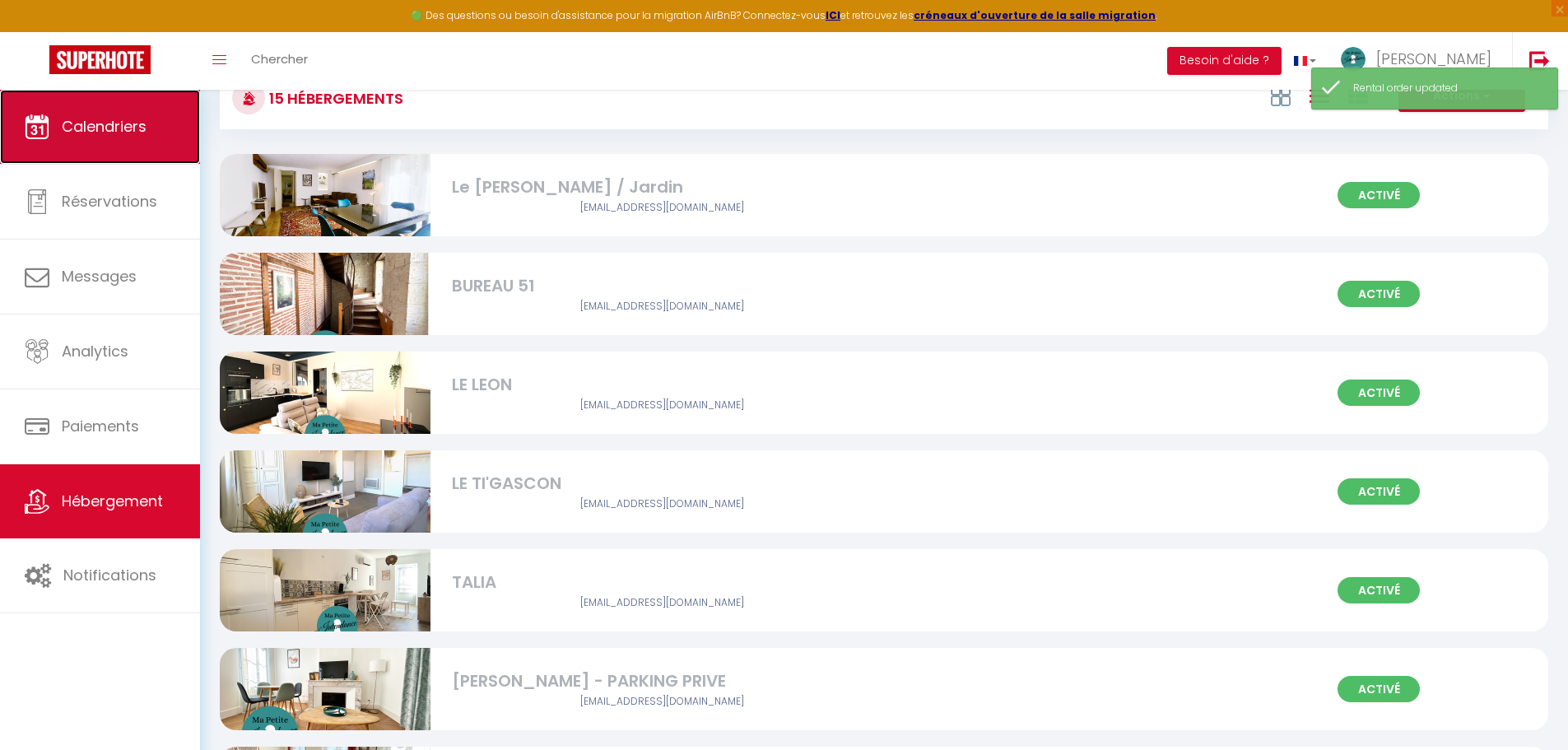
click at [94, 125] on span "Calendriers" at bounding box center [104, 126] width 85 height 21
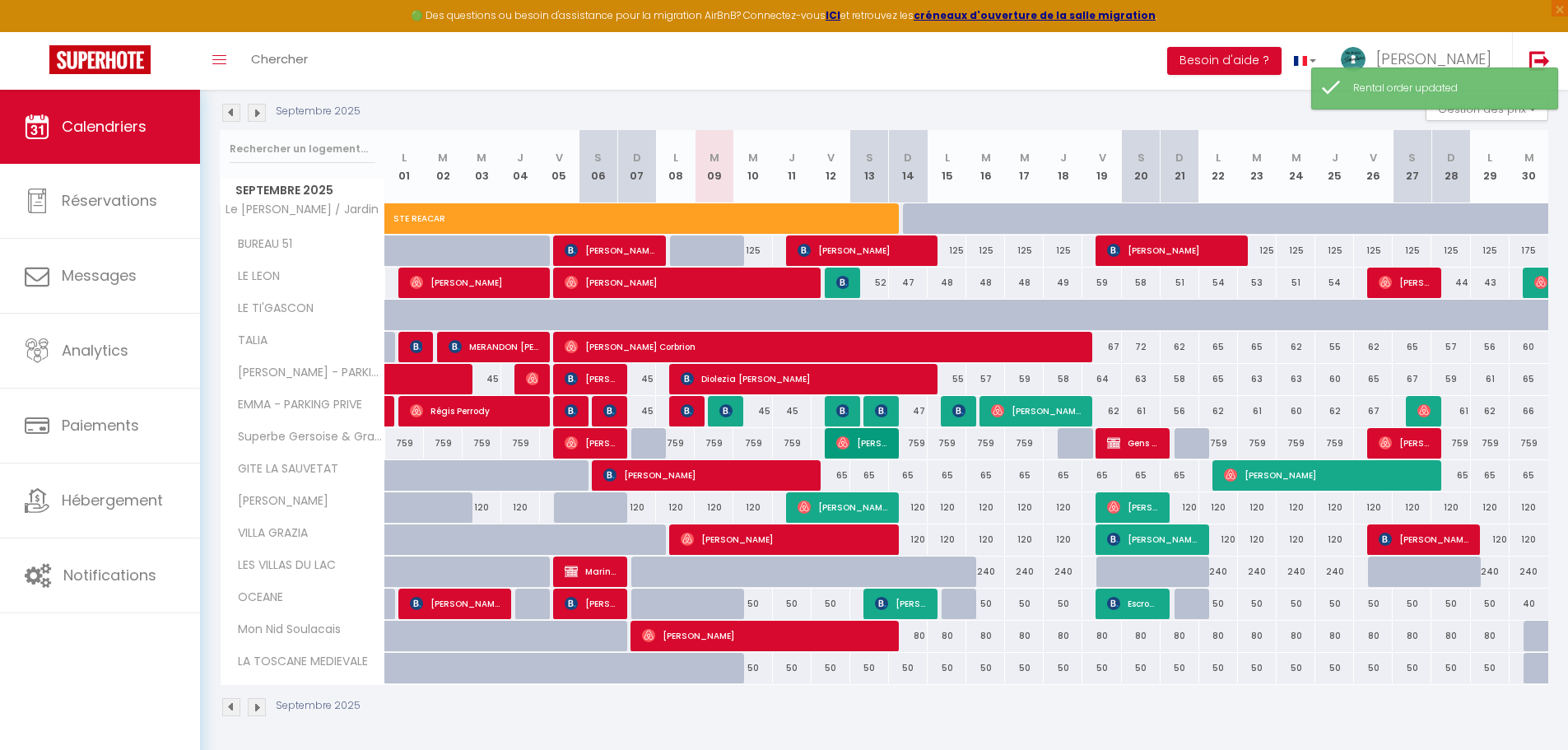
scroll to position [246, 0]
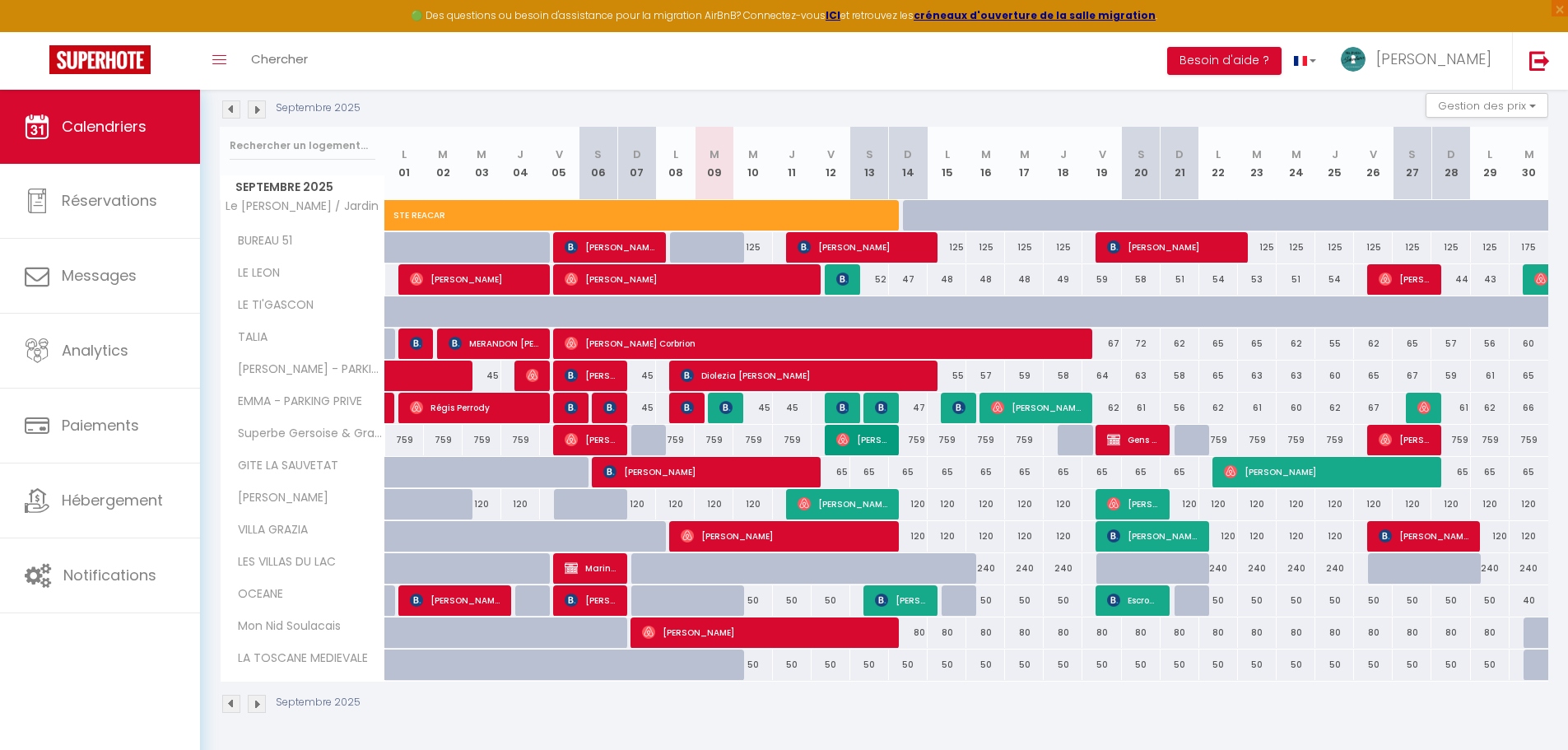
click at [639, 506] on div "120" at bounding box center [637, 504] width 39 height 31
type input "120"
select select "1"
type input "Dim 07 Septembre 2025"
type input "Lun 08 Septembre 2025"
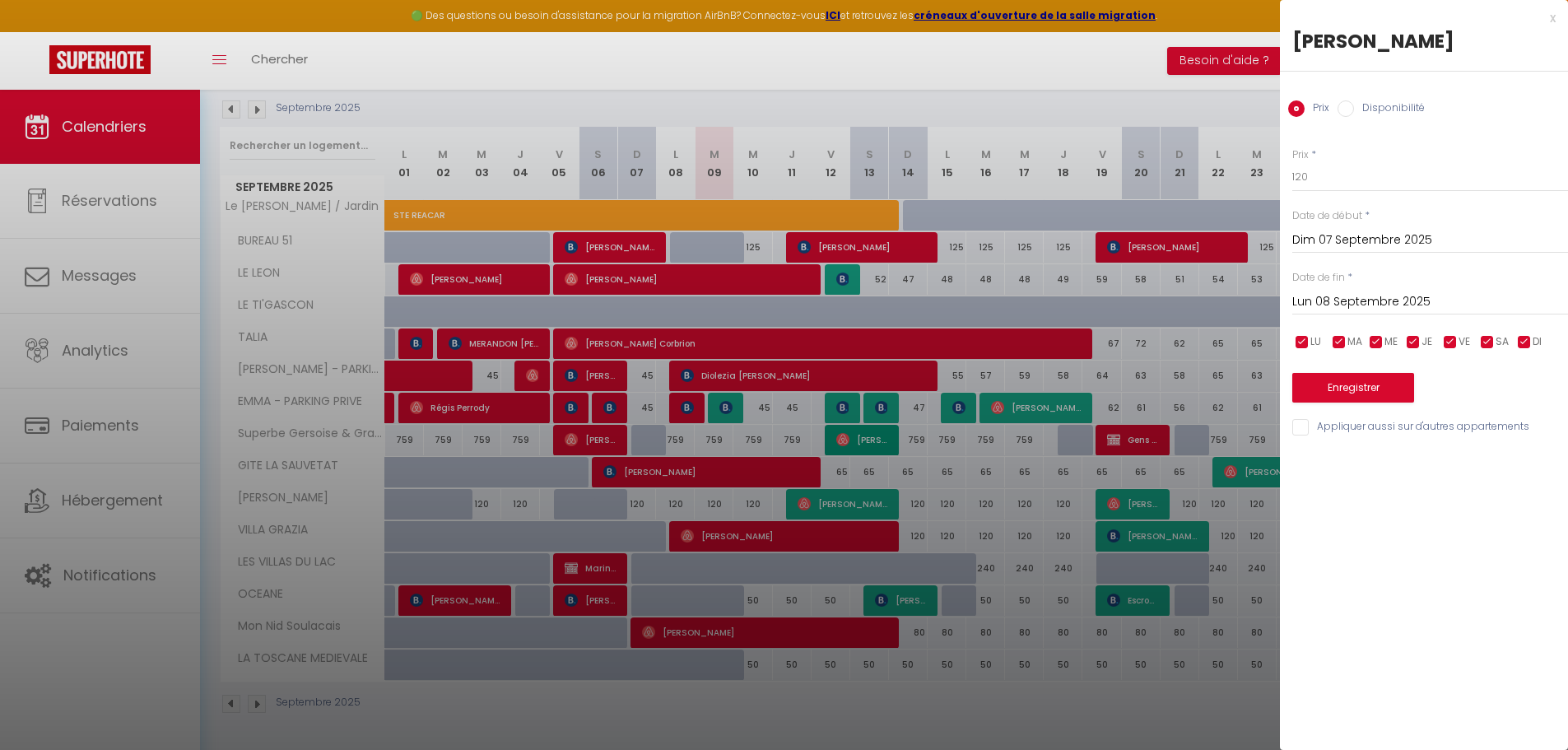
click at [1346, 102] on input "Disponibilité" at bounding box center [1346, 109] width 17 height 17
radio input "true"
radio input "false"
click at [1397, 300] on input "Lun 08 Septembre 2025" at bounding box center [1430, 304] width 276 height 22
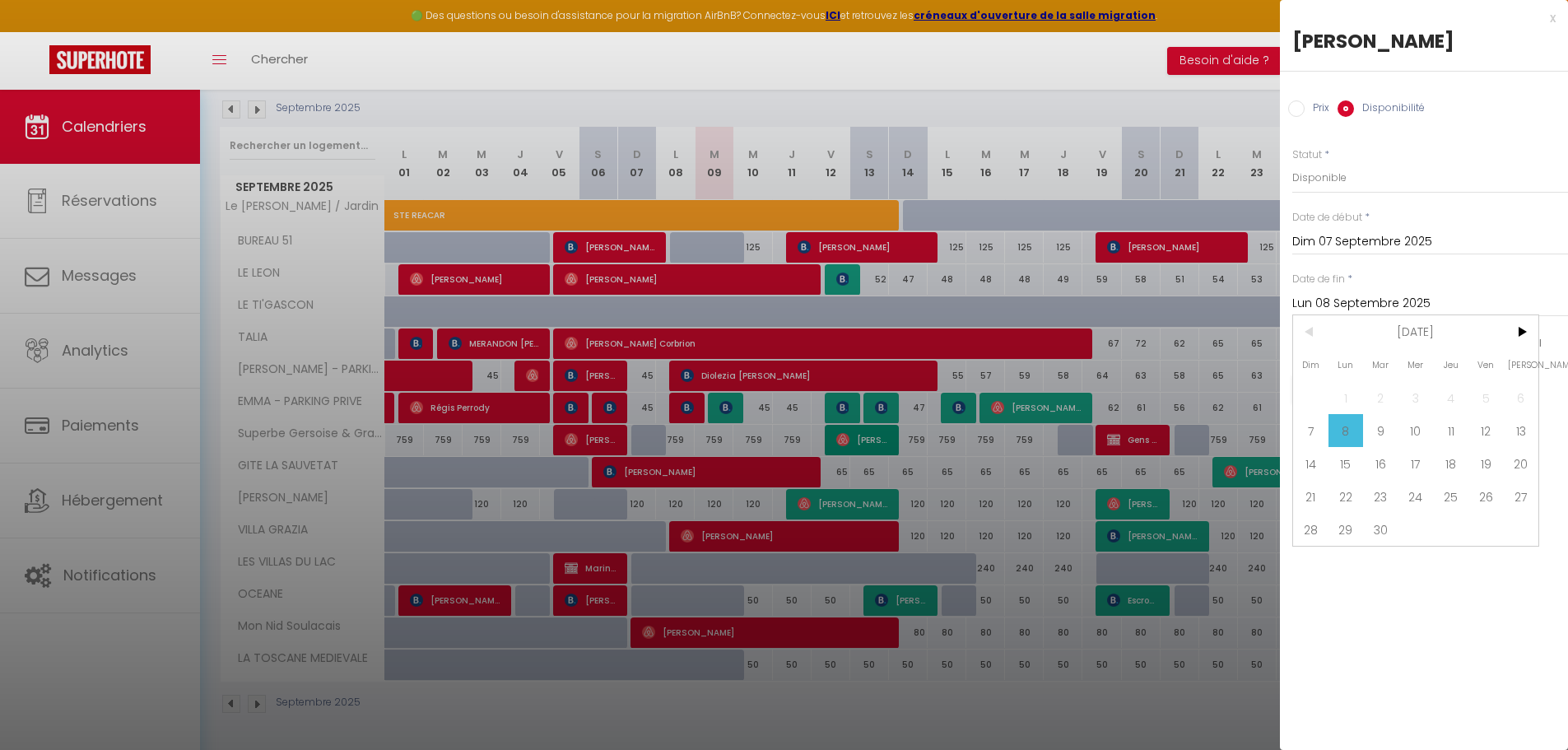
click at [1397, 300] on input "Lun 08 Septembre 2025" at bounding box center [1430, 304] width 276 height 22
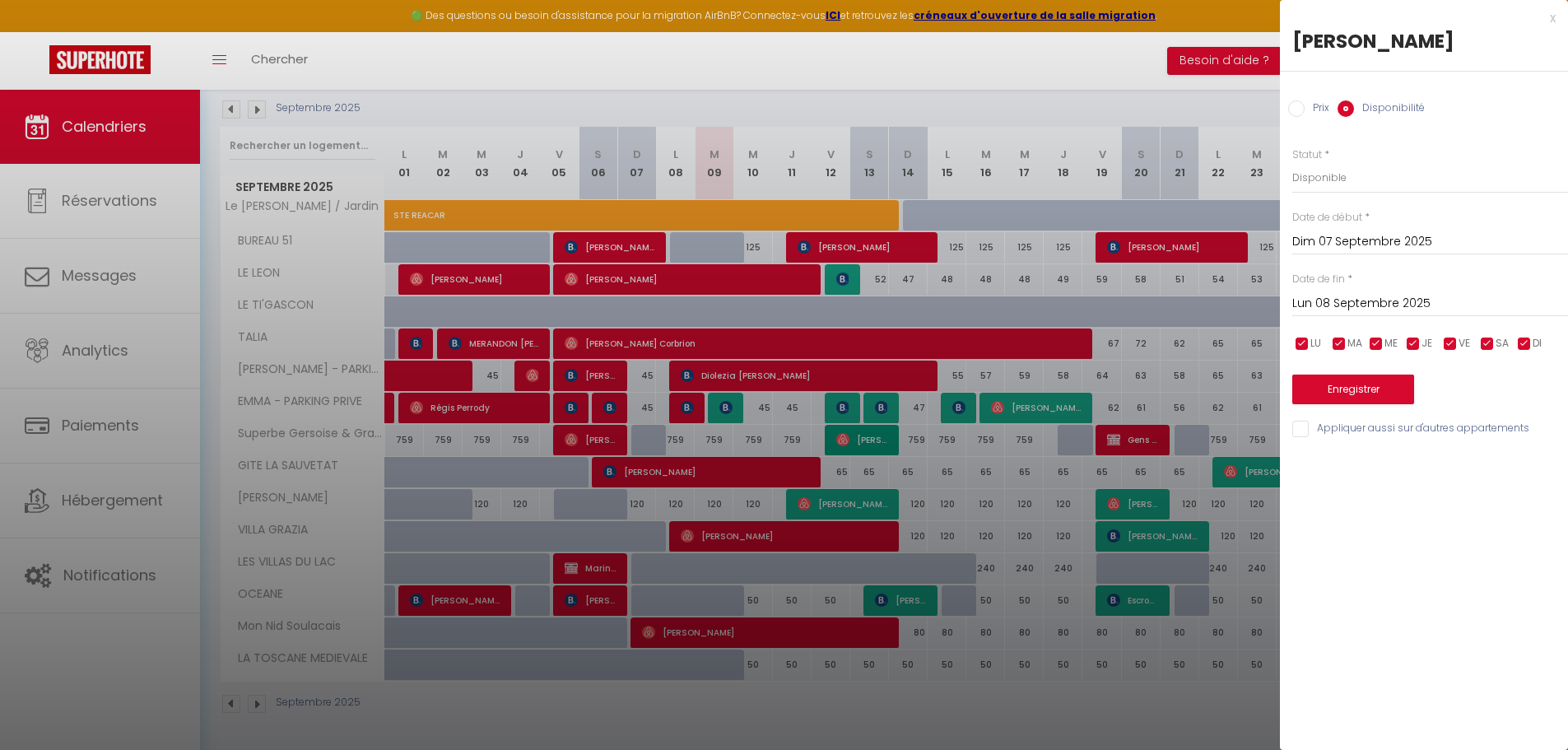
click at [1343, 305] on input "Lun 08 Septembre 2025" at bounding box center [1430, 304] width 276 height 22
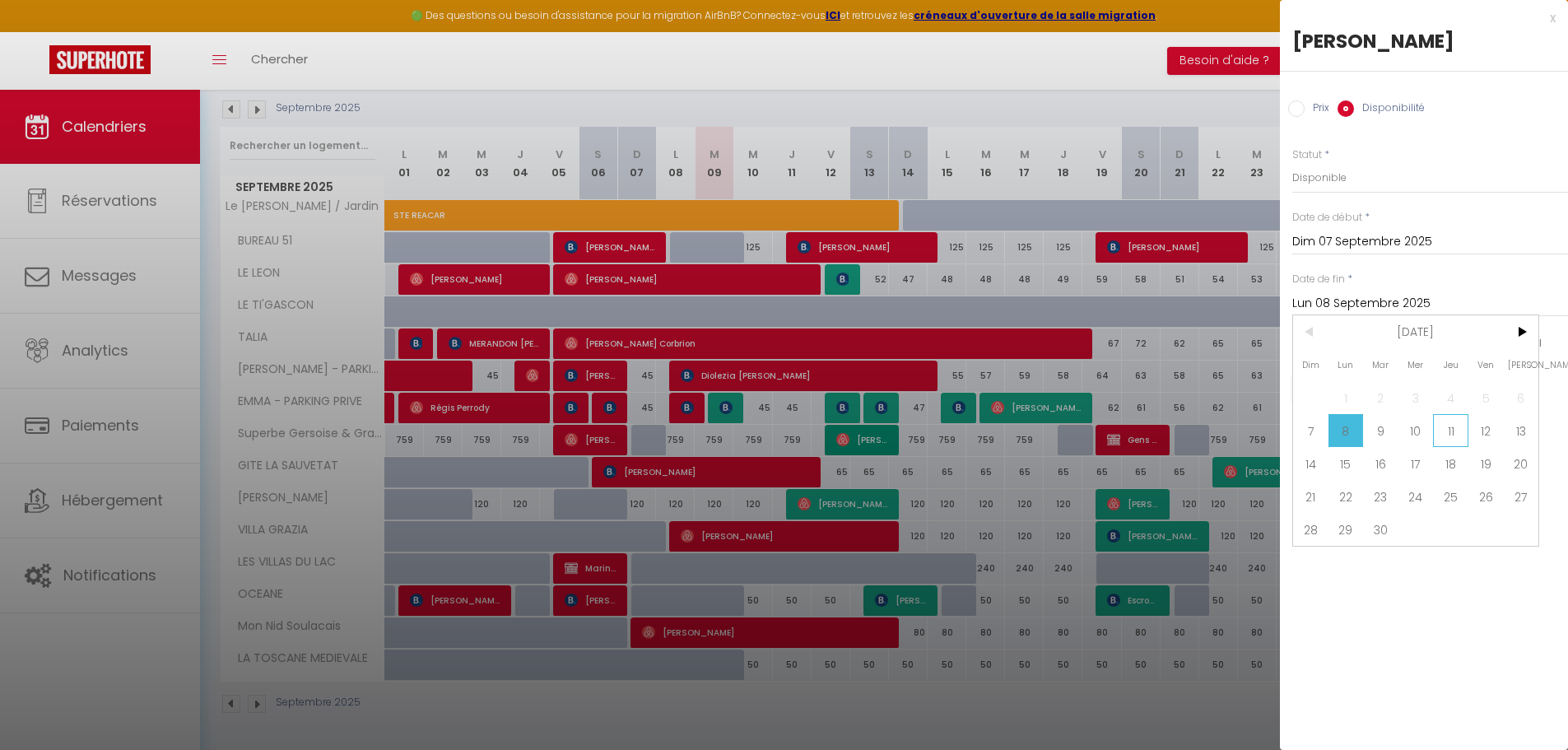
click at [1448, 434] on span "11" at bounding box center [1450, 431] width 36 height 33
type input "Jeu 11 Septembre 2025"
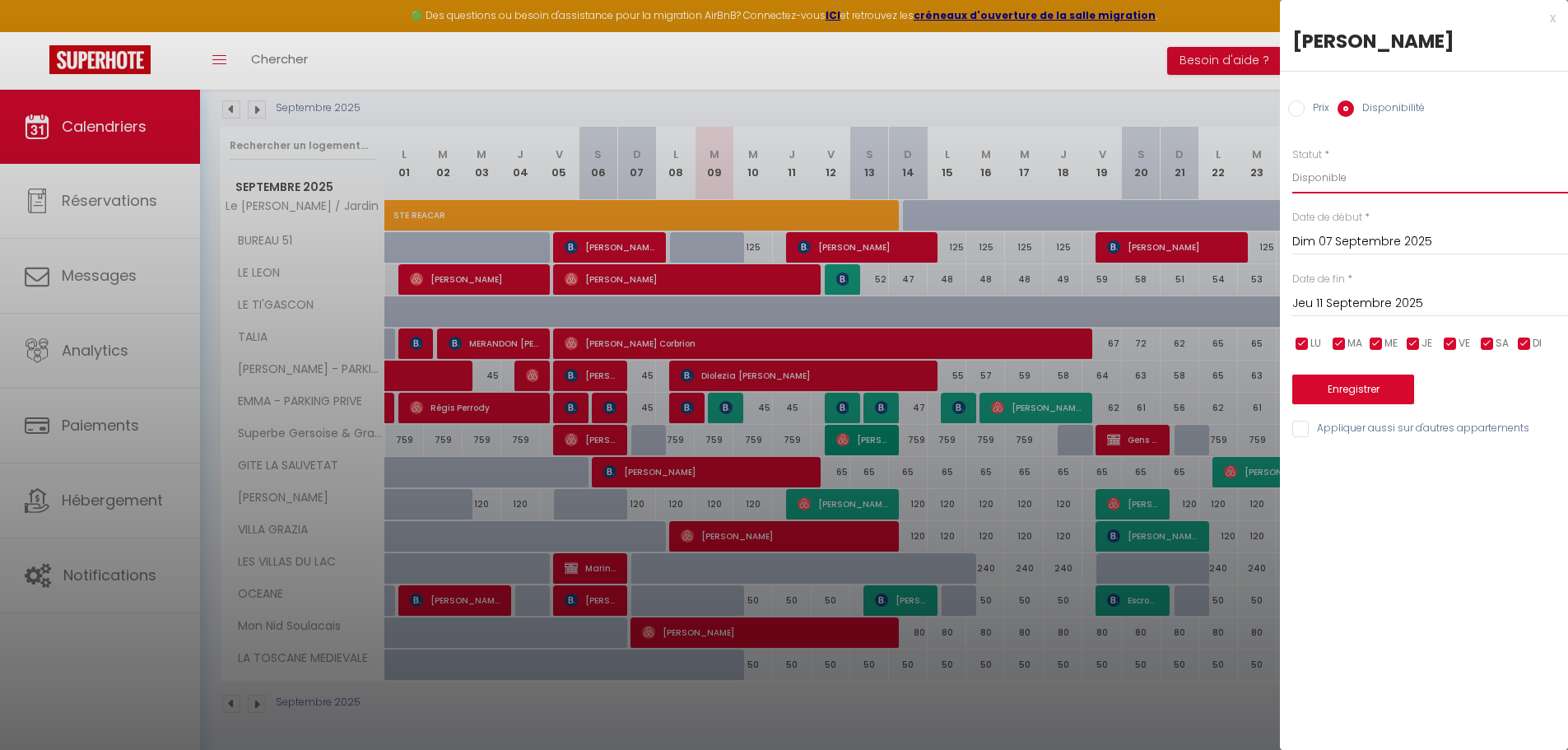
click at [1335, 179] on select "Disponible Indisponible" at bounding box center [1430, 178] width 276 height 32
select select "0"
click at [1293, 163] on select "Disponible Indisponible" at bounding box center [1430, 178] width 276 height 32
click at [1339, 390] on button "Enregistrer" at bounding box center [1353, 390] width 122 height 30
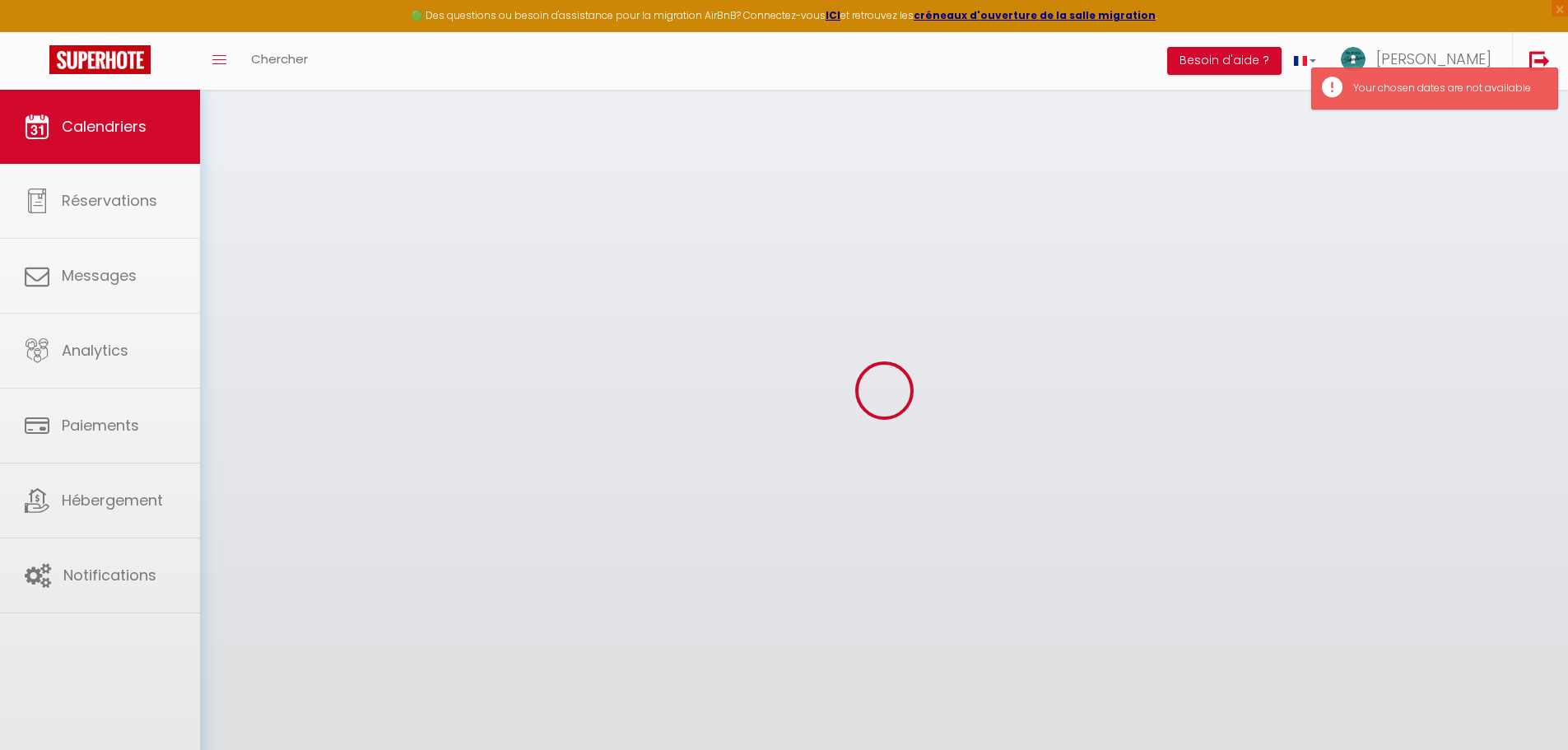
select select "0"
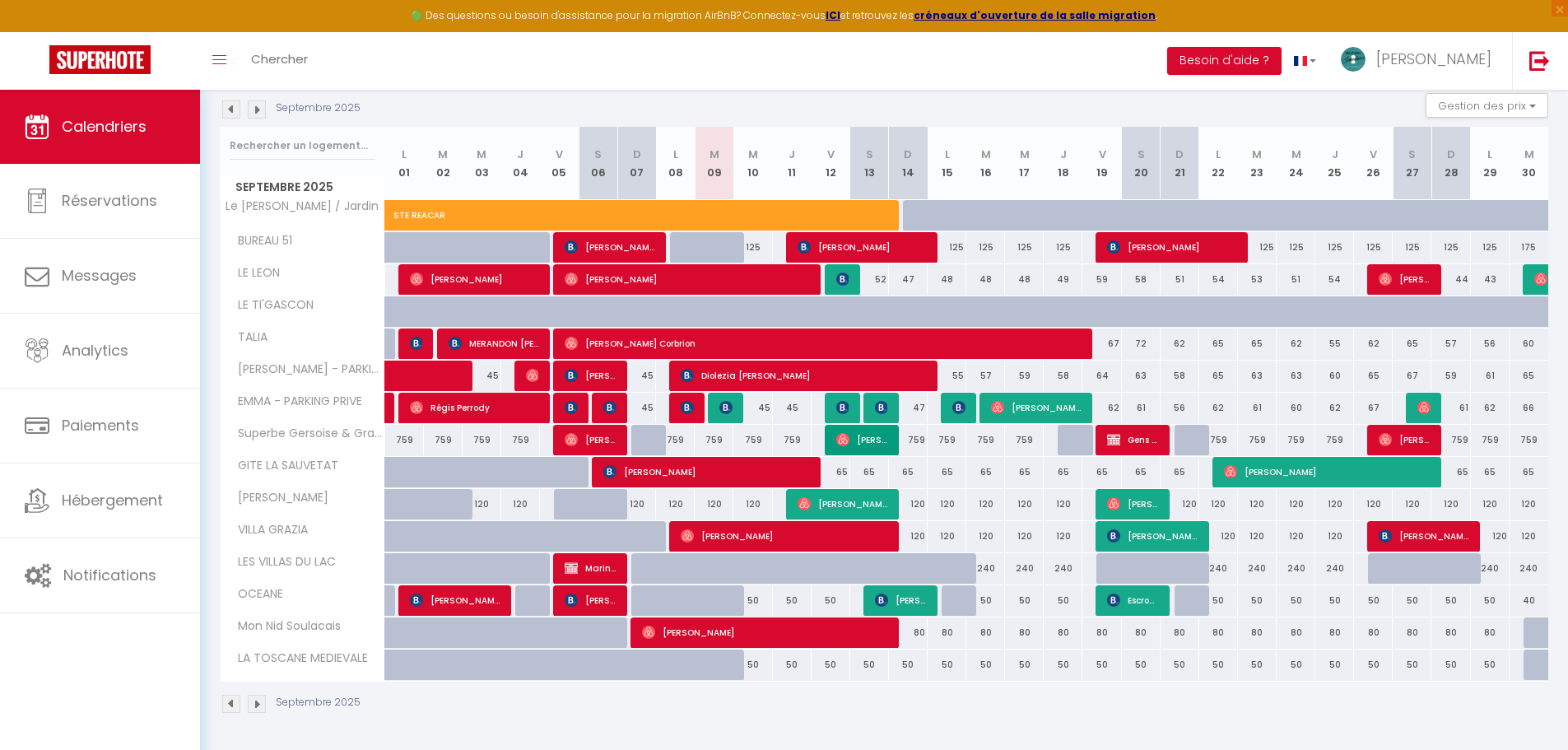
click at [718, 499] on div "120" at bounding box center [714, 504] width 39 height 31
type input "[DATE] Septembre 2025"
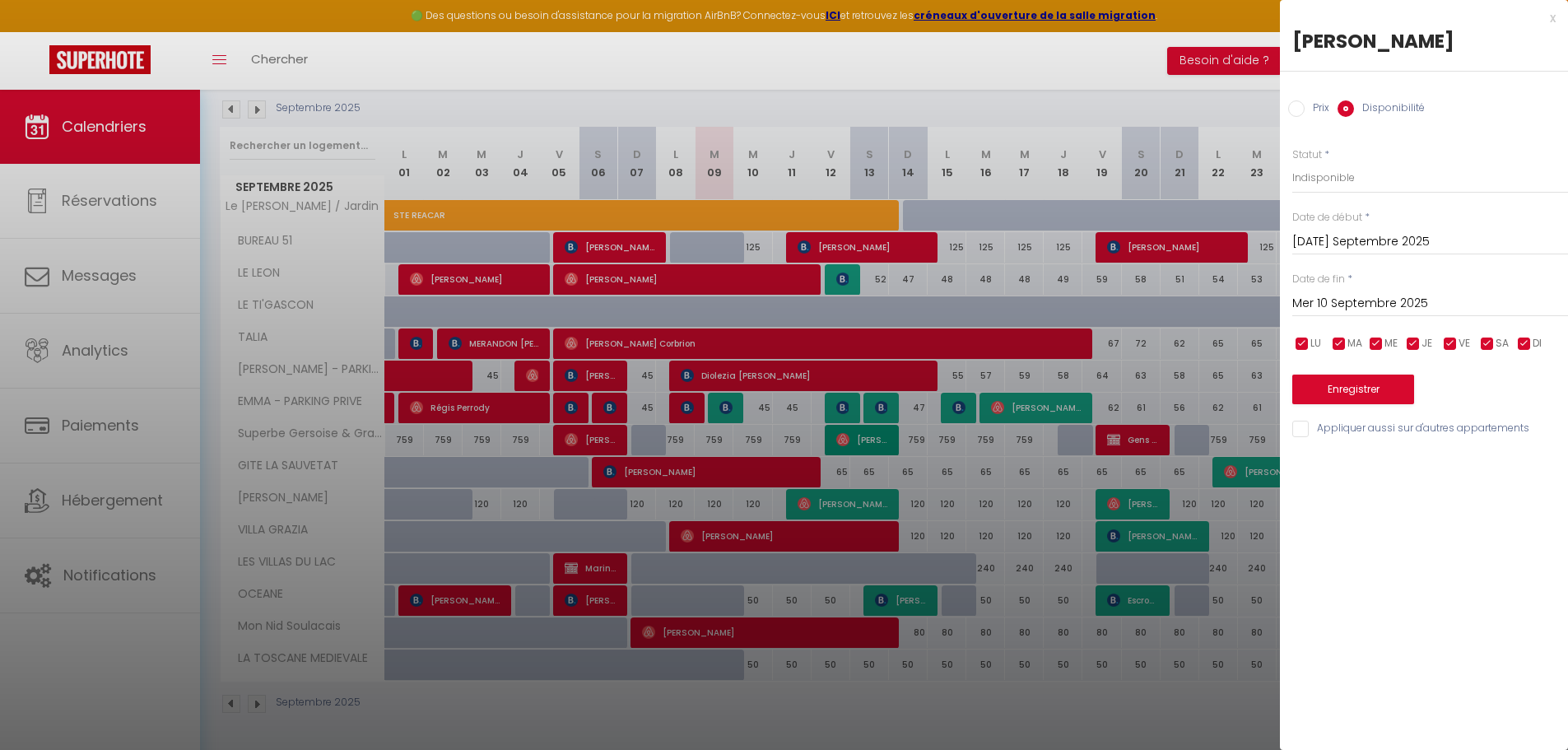
click at [1391, 301] on input "Mer 10 Septembre 2025" at bounding box center [1430, 304] width 276 height 22
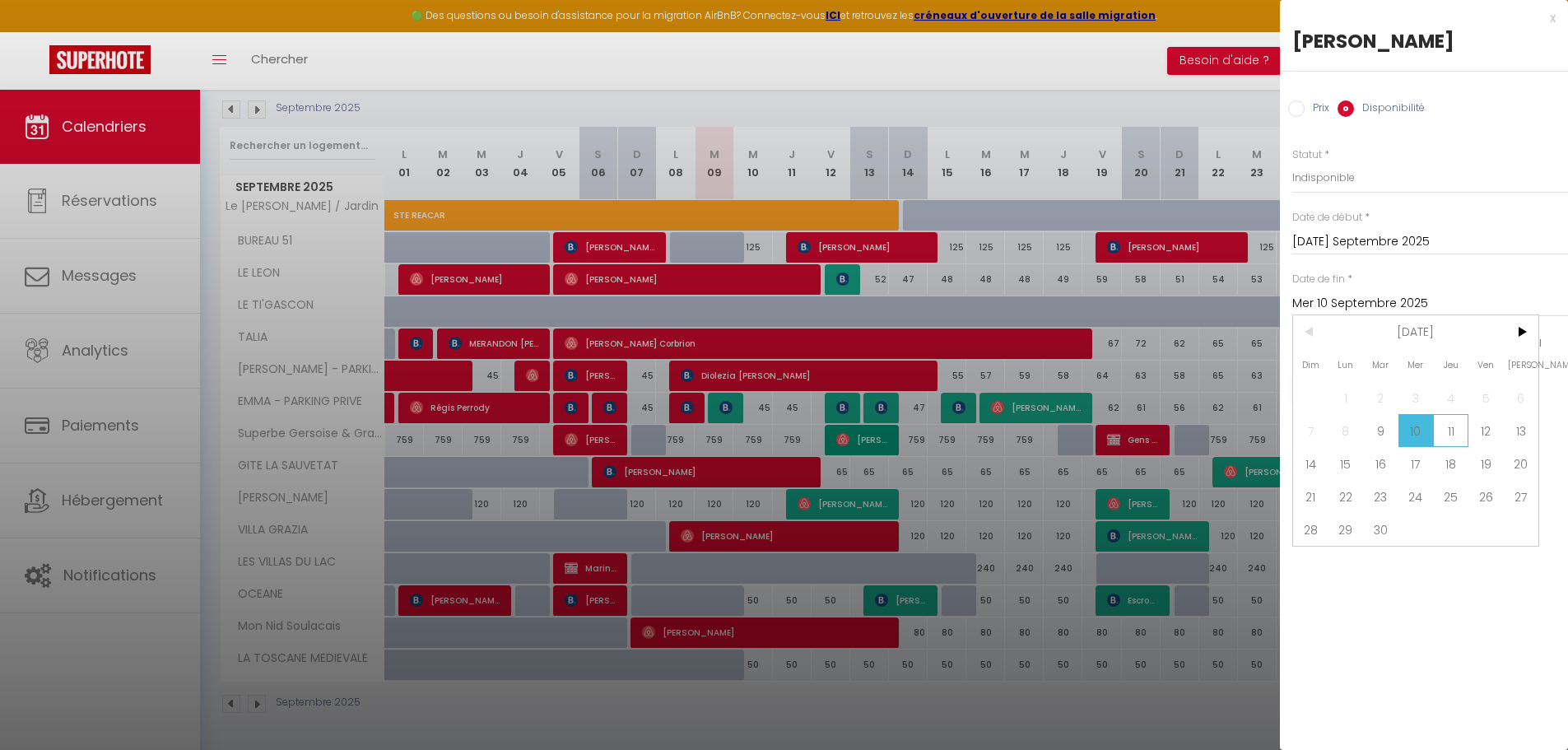
click at [1450, 426] on span "11" at bounding box center [1450, 431] width 36 height 33
type input "Jeu 11 Septembre 2025"
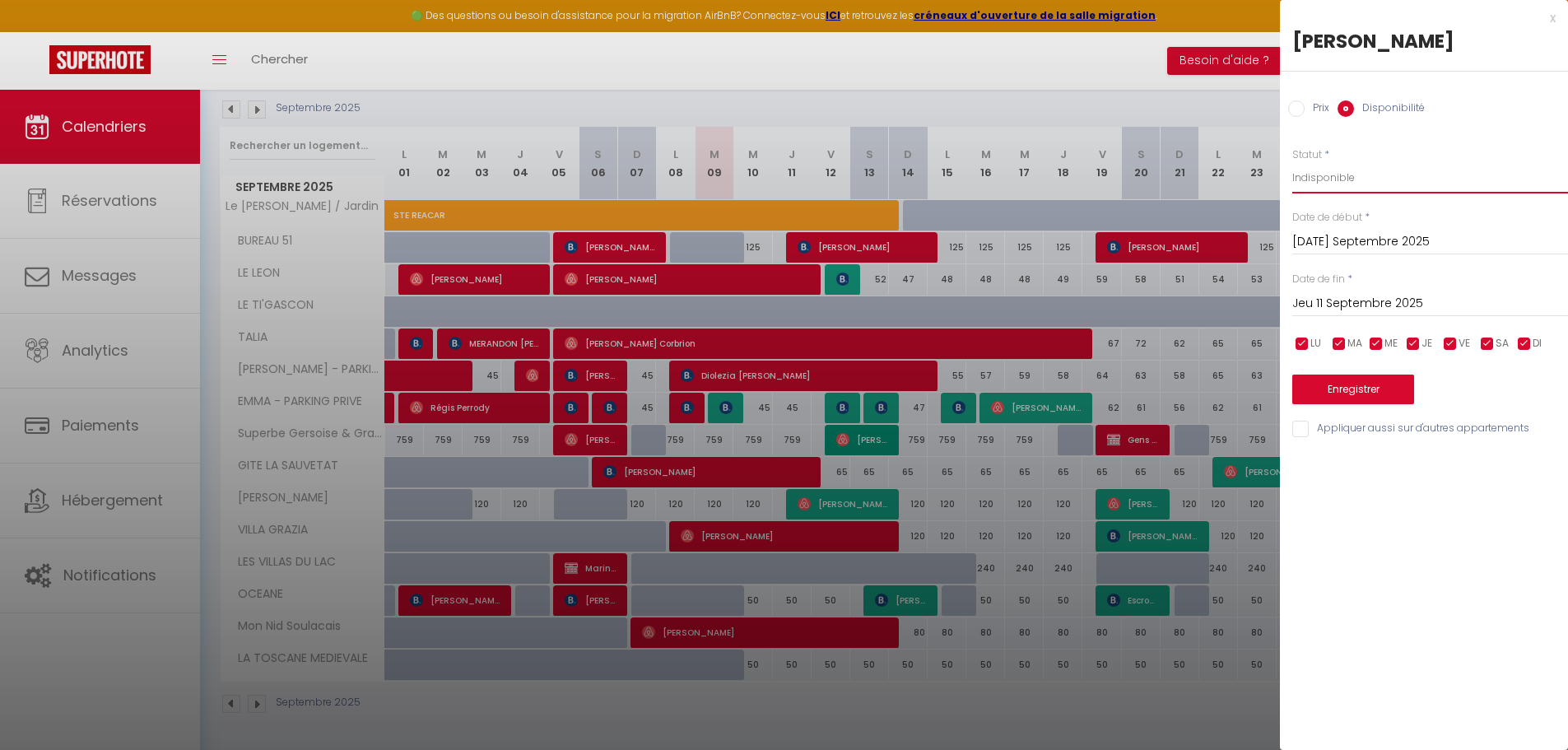
click at [1350, 187] on select "Disponible Indisponible" at bounding box center [1430, 178] width 276 height 32
select select "0"
click at [1293, 163] on select "Disponible Indisponible" at bounding box center [1430, 178] width 276 height 32
click at [1347, 397] on button "Enregistrer" at bounding box center [1353, 390] width 122 height 30
